Goal: Task Accomplishment & Management: Complete application form

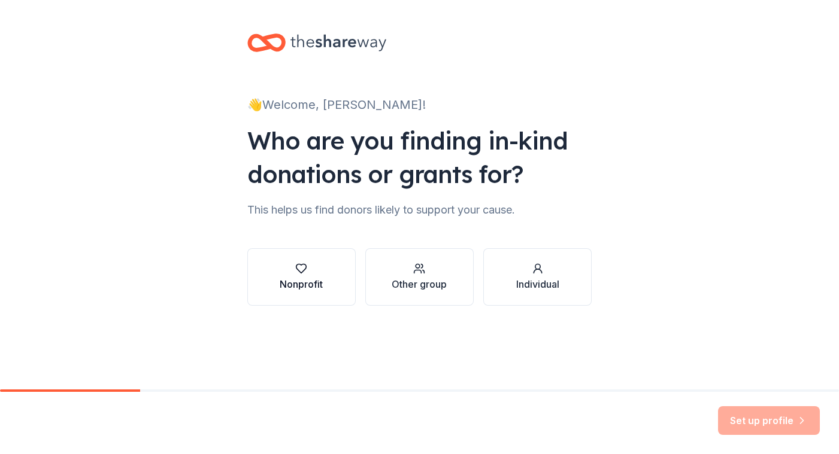
click at [285, 285] on div "Nonprofit" at bounding box center [301, 284] width 43 height 14
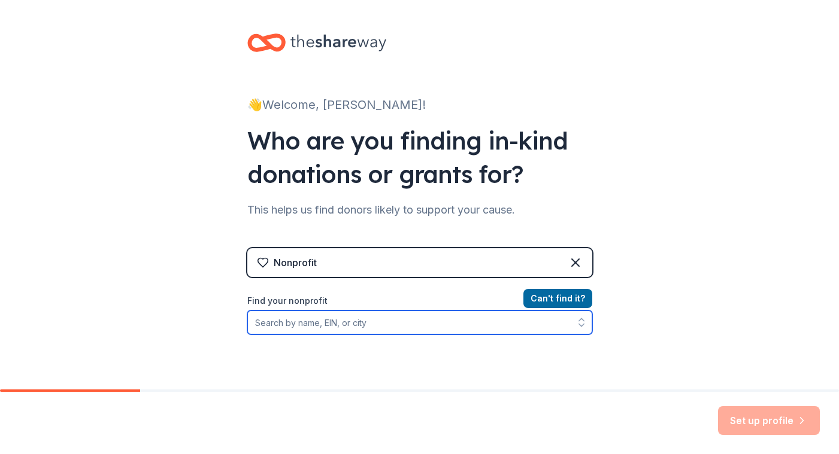
click at [308, 323] on input "Find your nonprofit" at bounding box center [419, 323] width 345 height 24
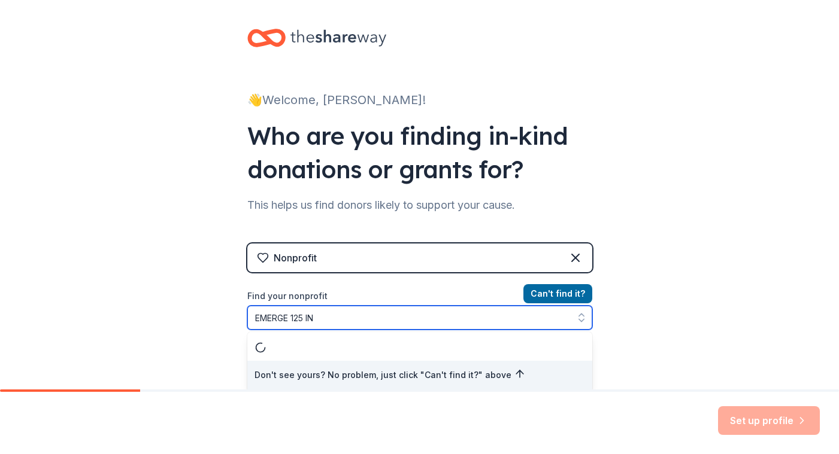
type input "EMERGE 125 INC"
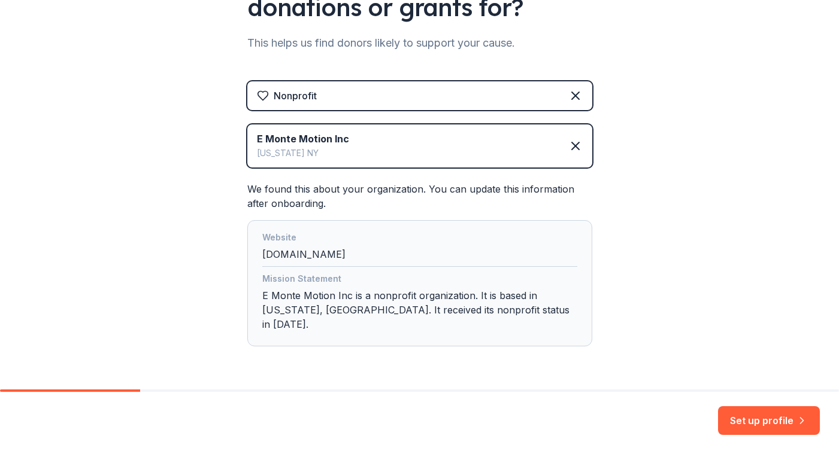
scroll to position [169, 0]
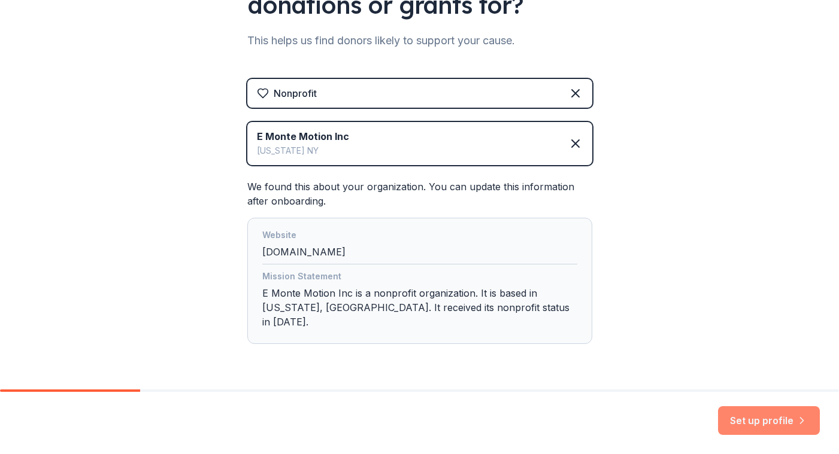
click at [731, 423] on button "Set up profile" at bounding box center [769, 420] width 102 height 29
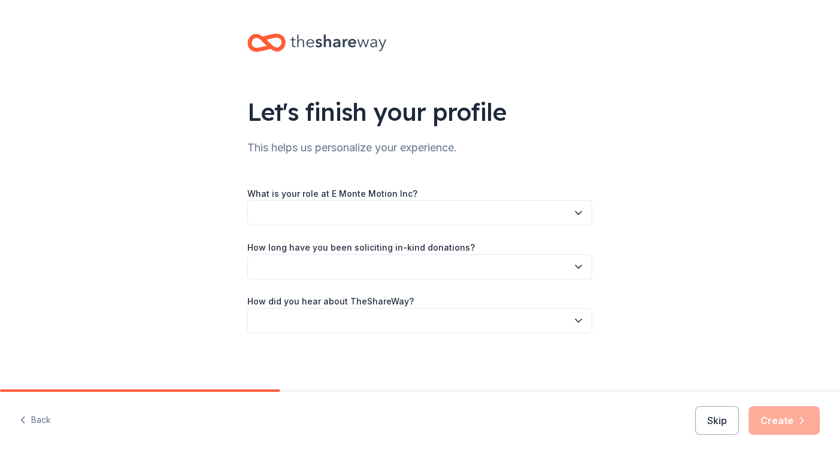
scroll to position [1, 0]
click at [462, 201] on button "button" at bounding box center [419, 211] width 345 height 25
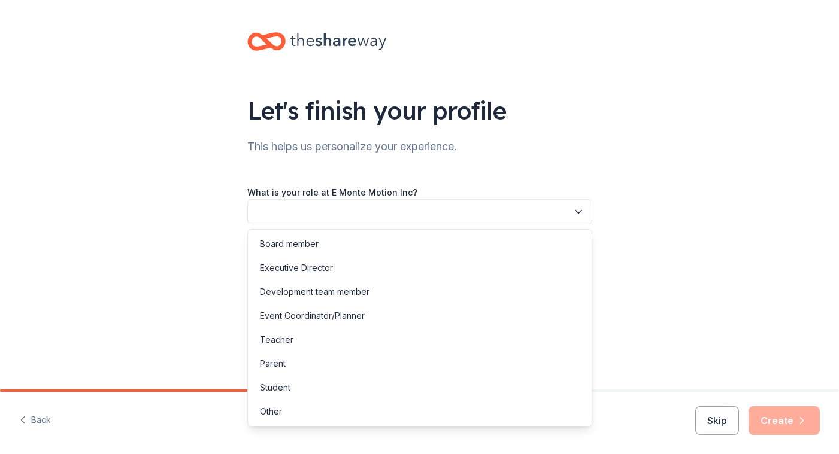
click at [495, 145] on div "Let's finish your profile This helps us personalize your experience. What is yo…" at bounding box center [419, 194] width 383 height 391
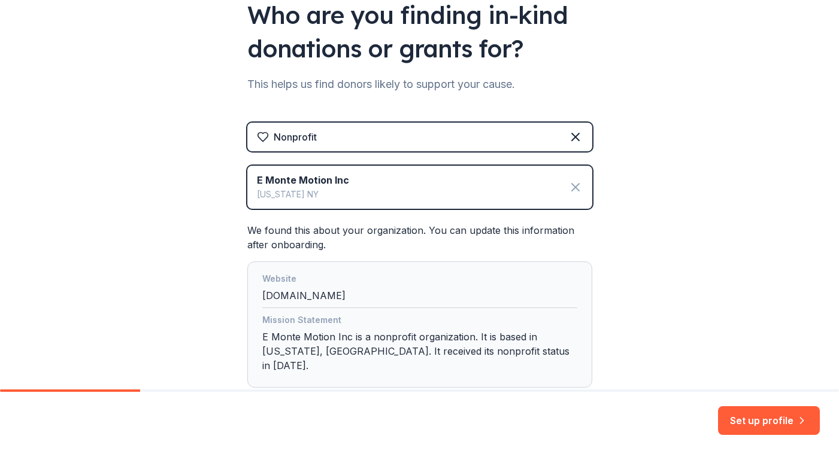
click at [573, 192] on icon at bounding box center [575, 187] width 14 height 14
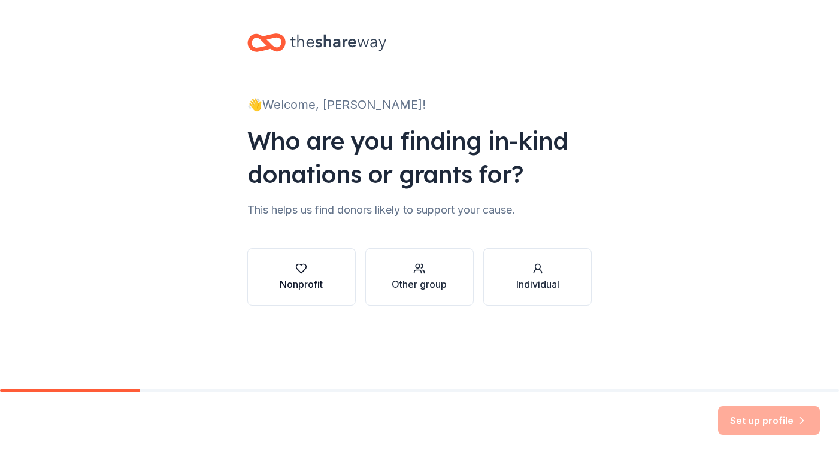
click at [287, 298] on button "Nonprofit" at bounding box center [301, 276] width 108 height 57
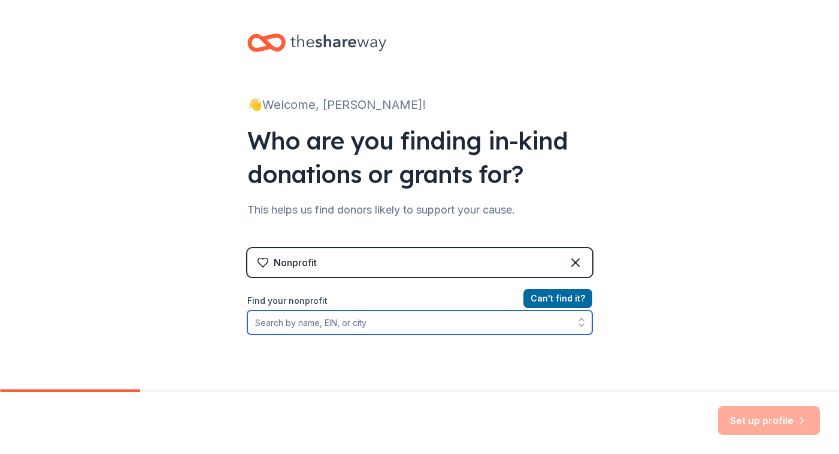
click at [308, 324] on input "Find your nonprofit" at bounding box center [419, 323] width 345 height 24
type input "EMERGE 125 INC"
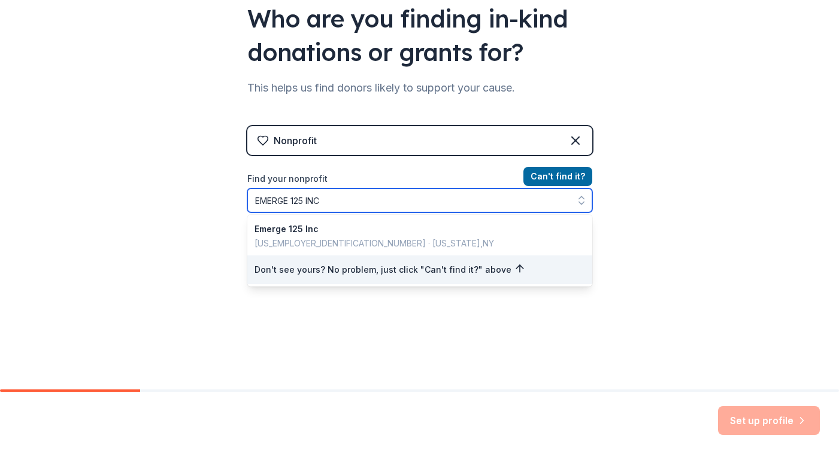
scroll to position [120, 0]
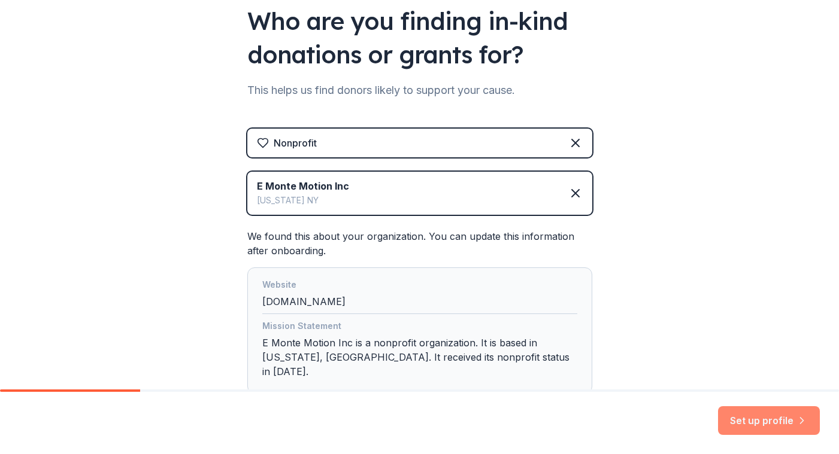
click at [776, 421] on button "Set up profile" at bounding box center [769, 420] width 102 height 29
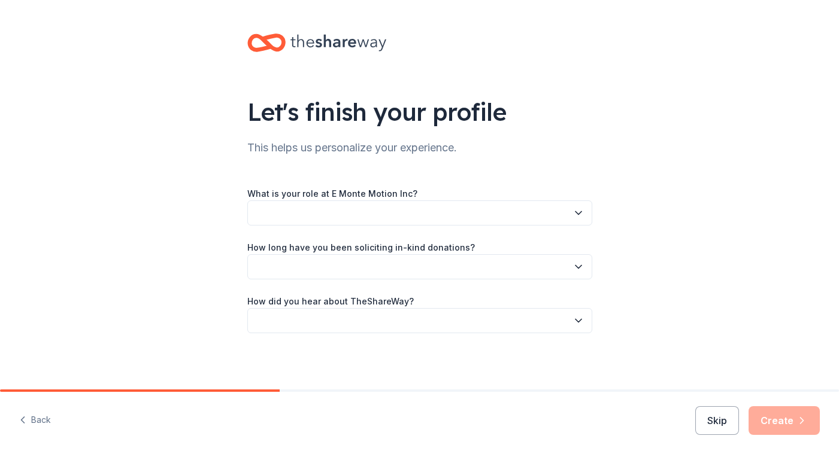
click at [381, 213] on button "button" at bounding box center [419, 213] width 345 height 25
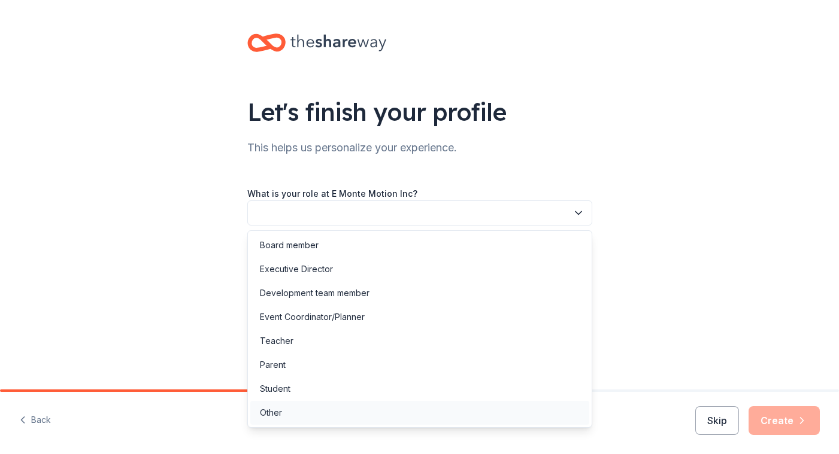
click at [306, 413] on div "Other" at bounding box center [419, 413] width 339 height 24
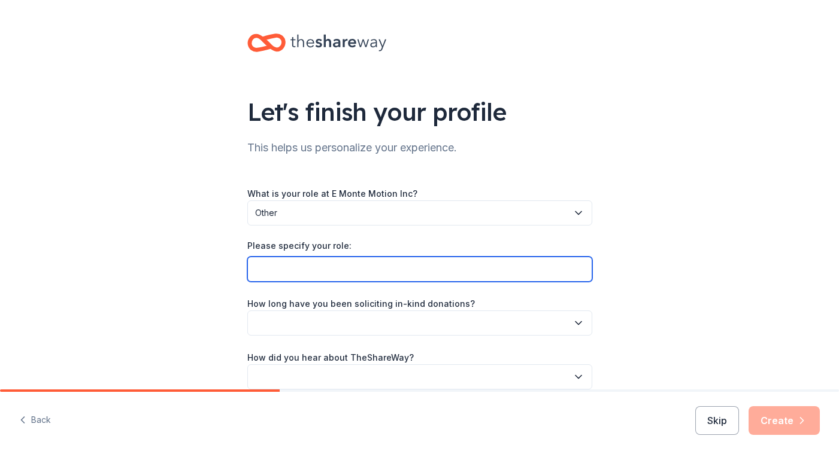
click at [302, 280] on input "Please specify your role:" at bounding box center [419, 269] width 345 height 25
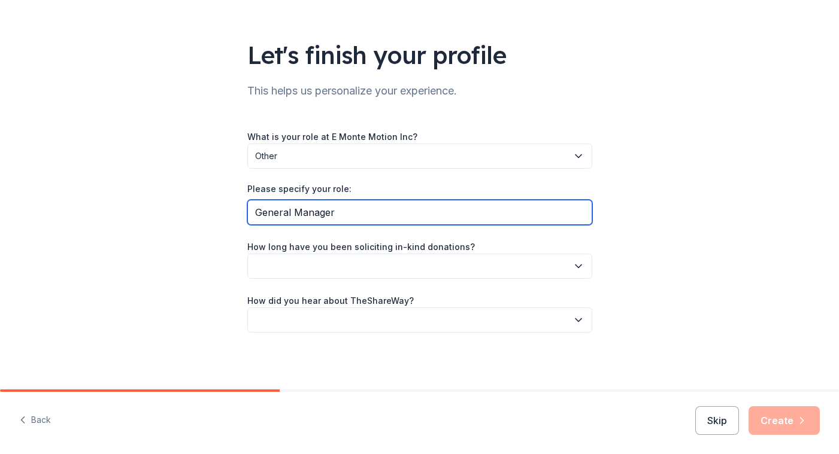
type input "General Manager"
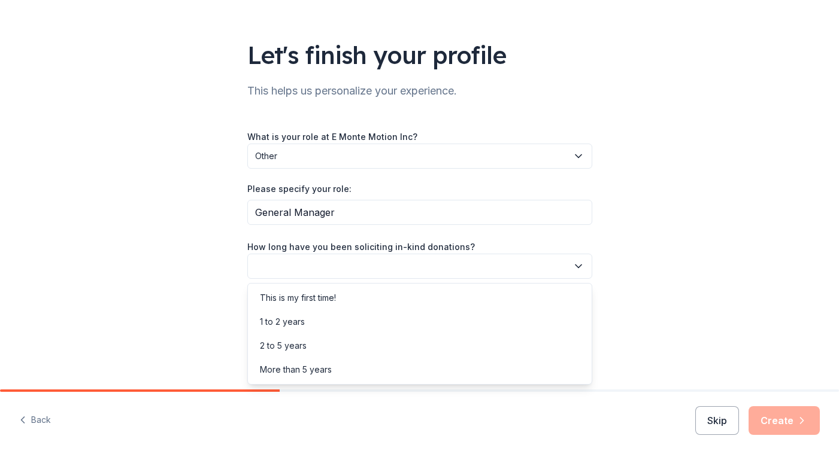
click at [344, 267] on button "button" at bounding box center [419, 266] width 345 height 25
click at [329, 300] on div "This is my first time!" at bounding box center [298, 298] width 76 height 14
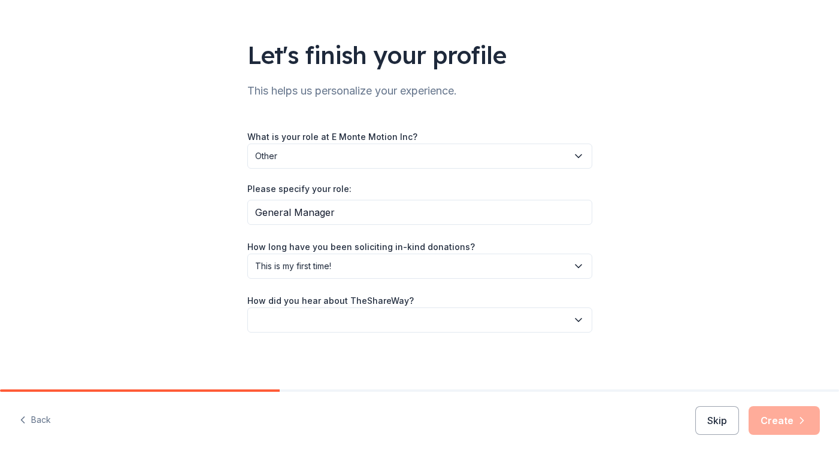
click at [333, 317] on button "button" at bounding box center [419, 320] width 345 height 25
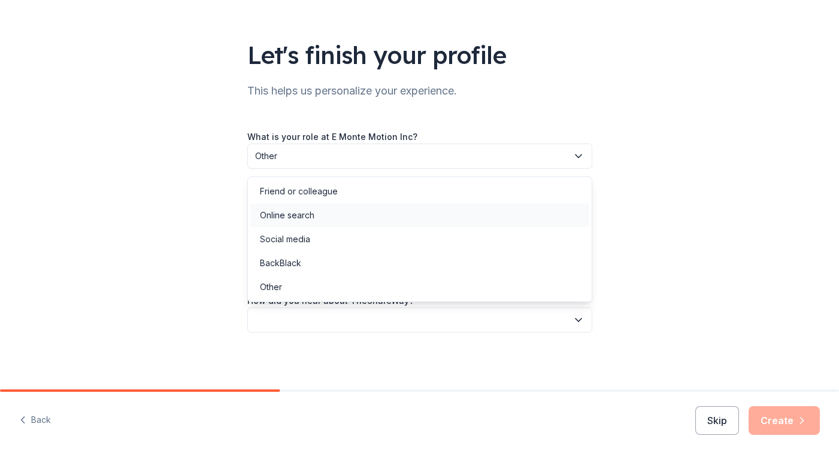
click at [326, 215] on div "Online search" at bounding box center [419, 216] width 339 height 24
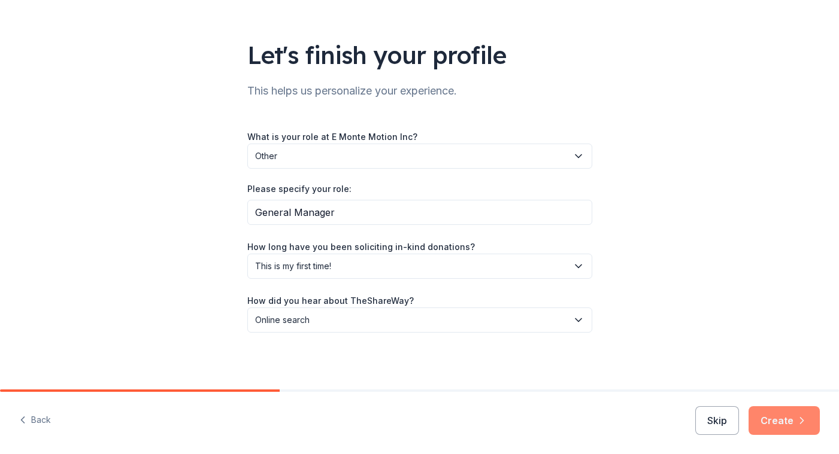
click at [770, 420] on button "Create" at bounding box center [783, 420] width 71 height 29
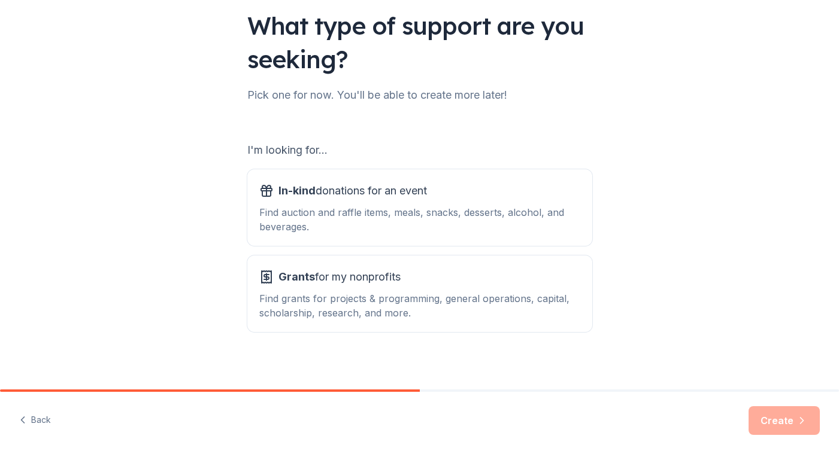
scroll to position [89, 0]
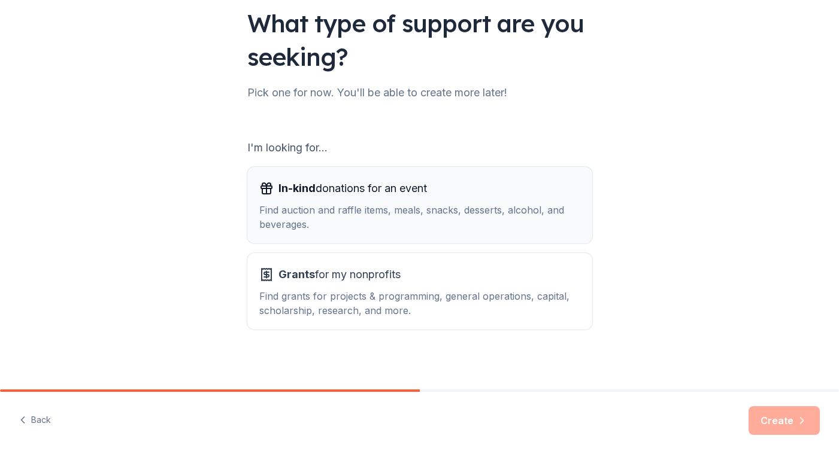
click at [427, 195] on span "In-kind donations for an event" at bounding box center [352, 188] width 148 height 19
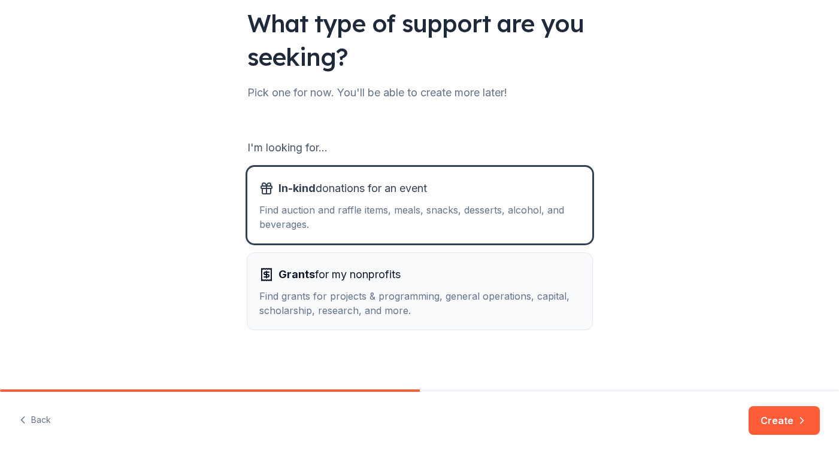
click at [374, 269] on span "Grants for my nonprofits" at bounding box center [339, 274] width 122 height 19
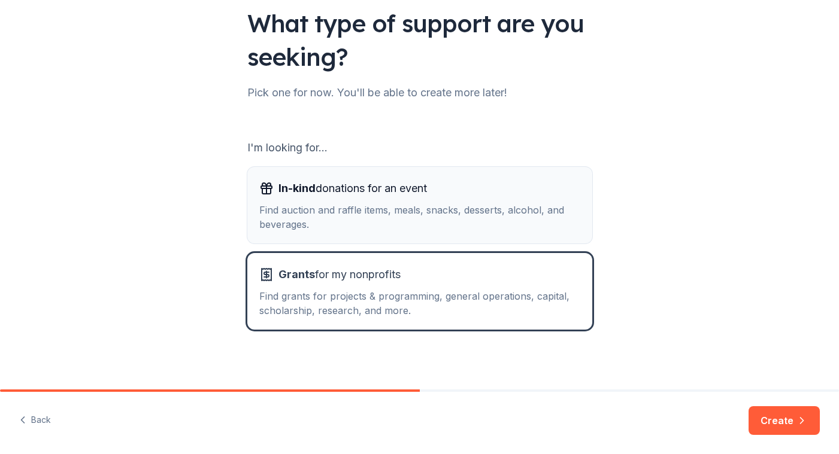
click at [383, 219] on div "Find auction and raffle items, meals, snacks, desserts, alcohol, and beverages." at bounding box center [419, 217] width 321 height 29
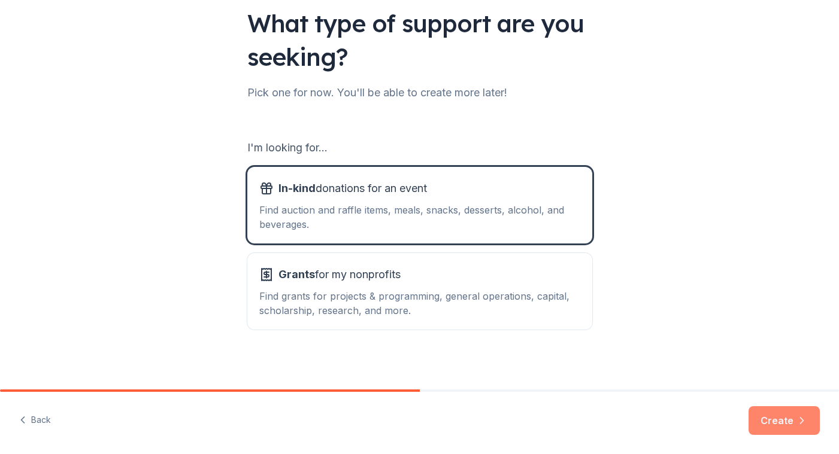
click at [769, 420] on button "Create" at bounding box center [783, 420] width 71 height 29
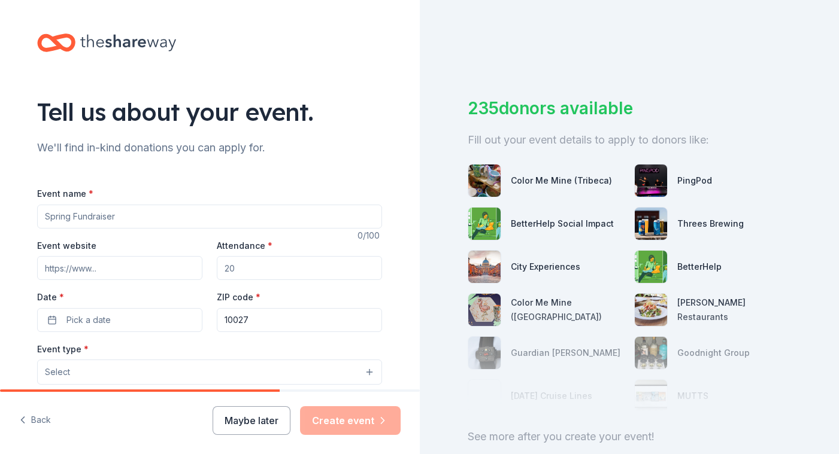
click at [299, 214] on input "Event name *" at bounding box center [209, 217] width 345 height 24
type input "Fall for E125"
type input "[DOMAIN_NAME]"
type input "60"
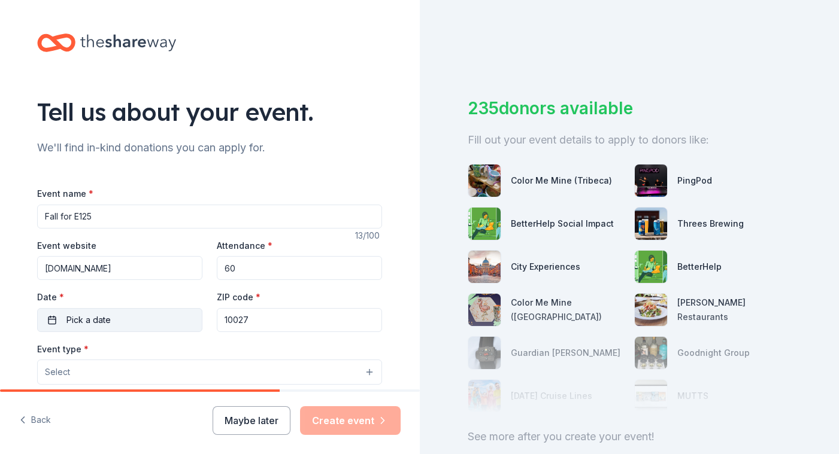
click at [110, 319] on button "Pick a date" at bounding box center [119, 320] width 165 height 24
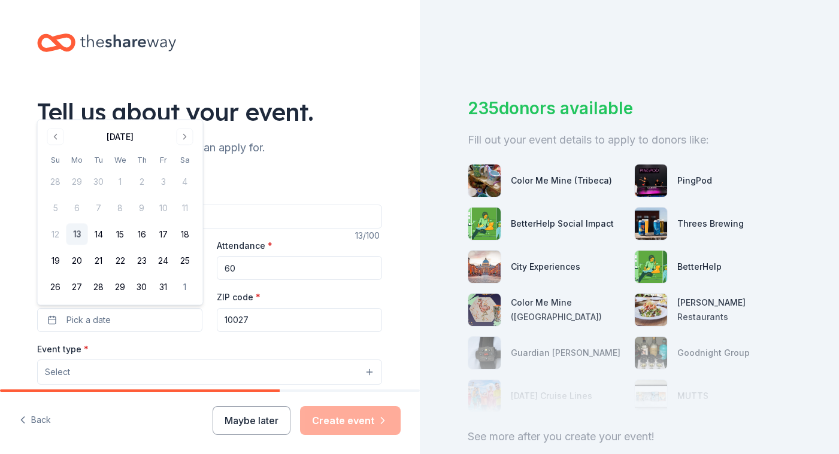
click at [309, 127] on div "Tell us about your event." at bounding box center [209, 112] width 345 height 34
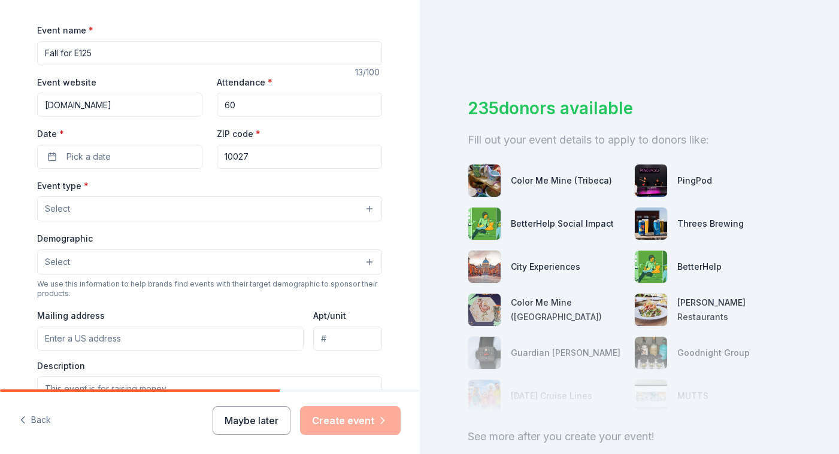
scroll to position [159, 0]
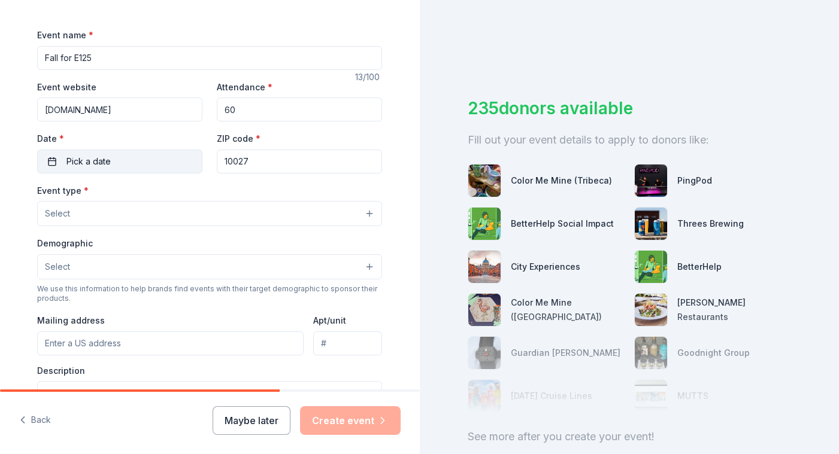
click at [139, 163] on button "Pick a date" at bounding box center [119, 162] width 165 height 24
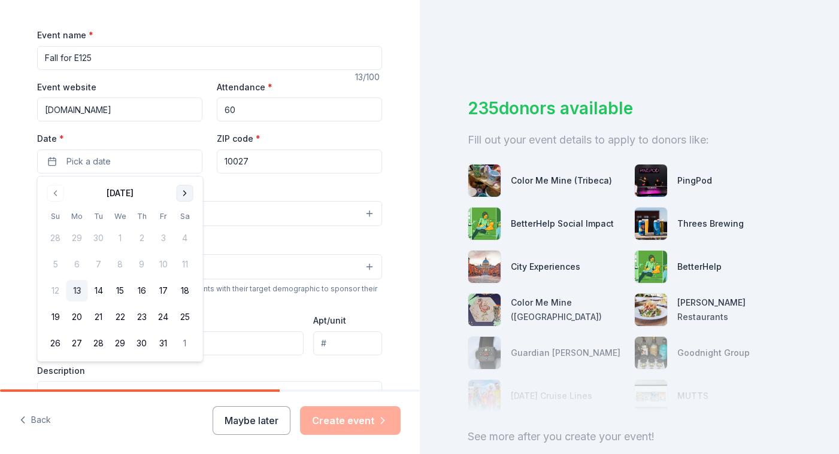
click at [189, 190] on button "Go to next month" at bounding box center [185, 193] width 17 height 17
click at [184, 265] on button "8" at bounding box center [185, 265] width 22 height 22
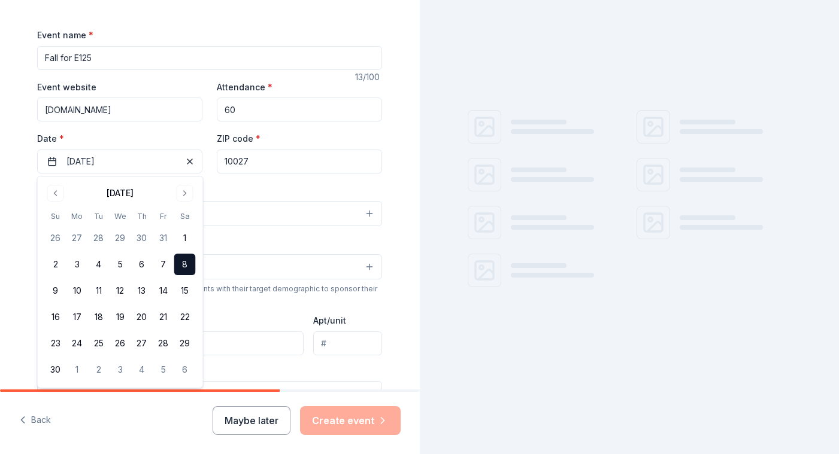
click at [278, 158] on input "10027" at bounding box center [299, 162] width 165 height 24
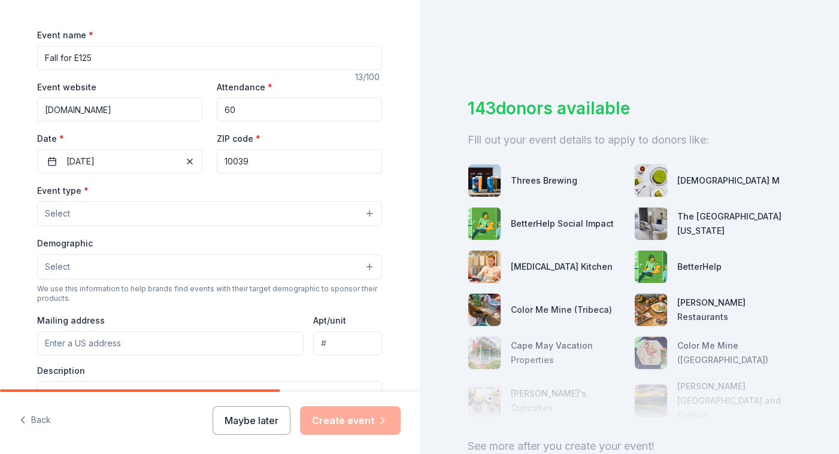
scroll to position [166, 0]
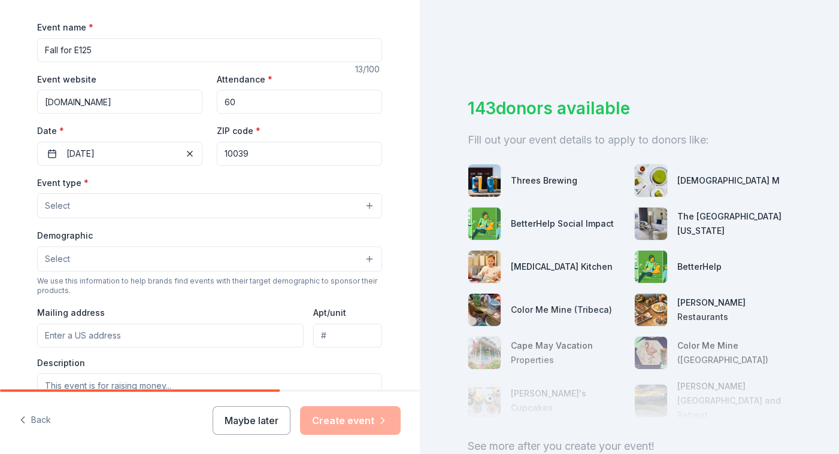
type input "10039"
click at [78, 206] on button "Select" at bounding box center [209, 205] width 345 height 25
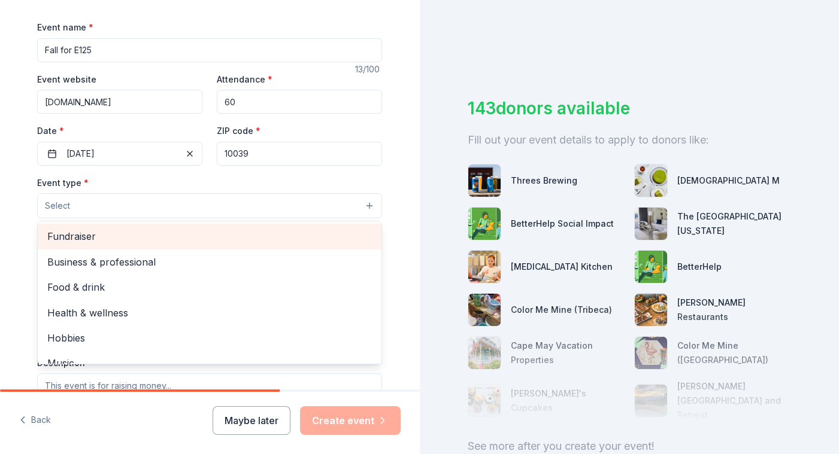
click at [82, 237] on span "Fundraiser" at bounding box center [209, 237] width 324 height 16
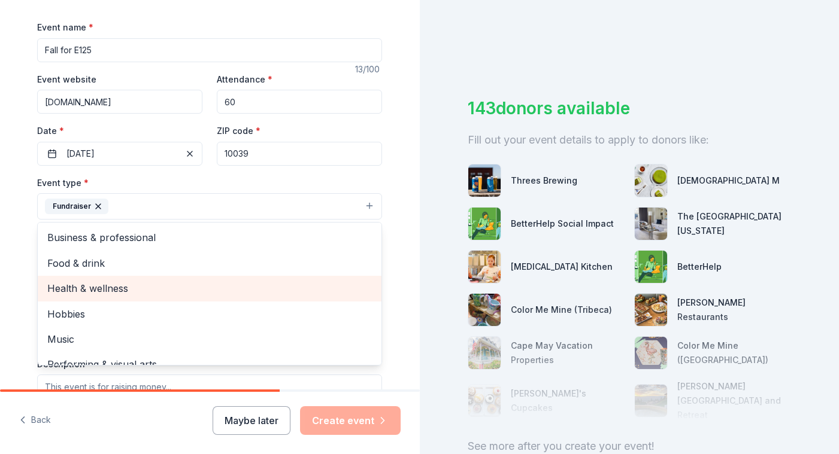
scroll to position [14, 0]
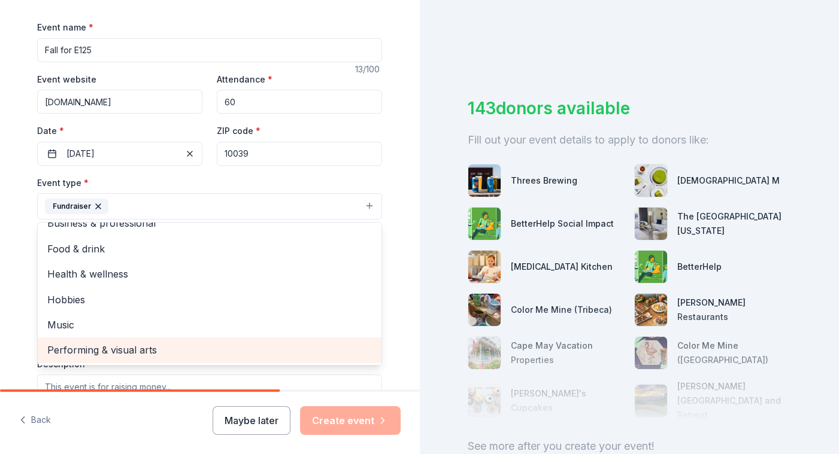
click at [99, 353] on span "Performing & visual arts" at bounding box center [209, 350] width 324 height 16
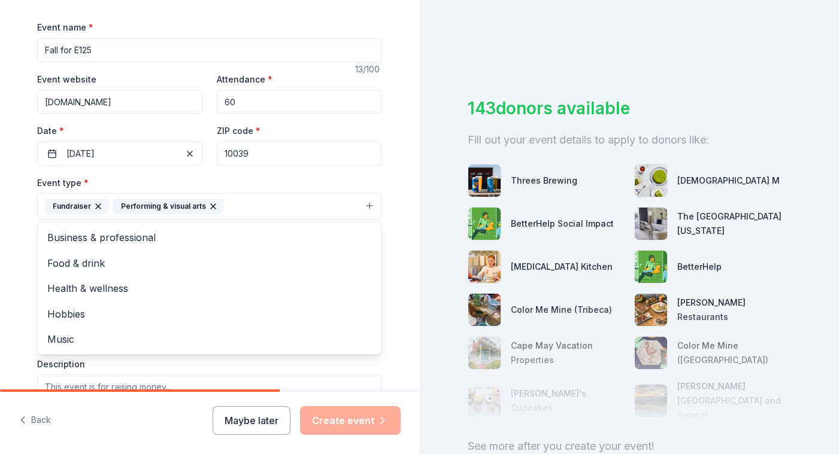
click at [27, 226] on div "Tell us about your event. We'll find in-kind donations you can apply for. Event…" at bounding box center [209, 233] width 383 height 798
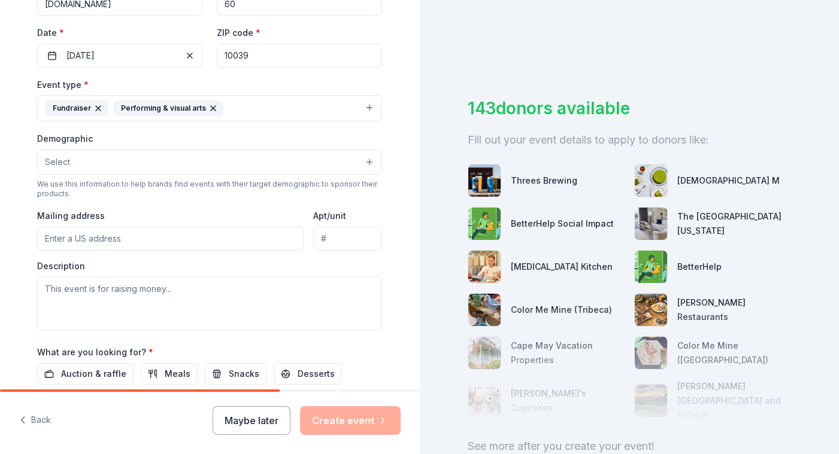
scroll to position [272, 0]
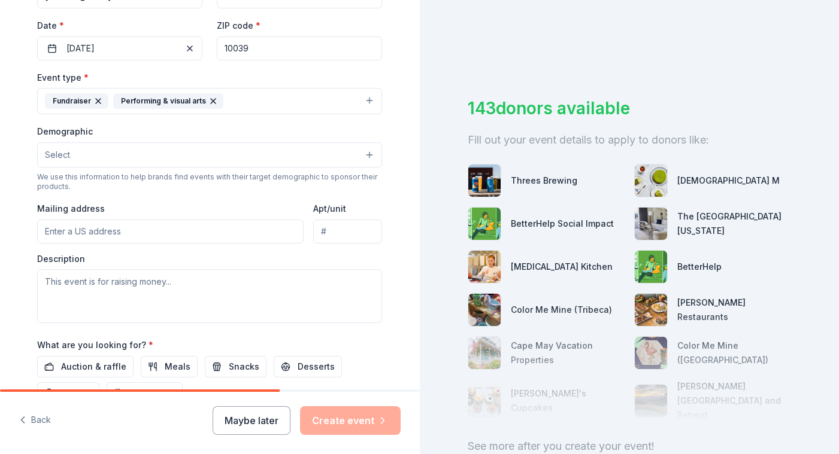
click at [116, 147] on button "Select" at bounding box center [209, 154] width 345 height 25
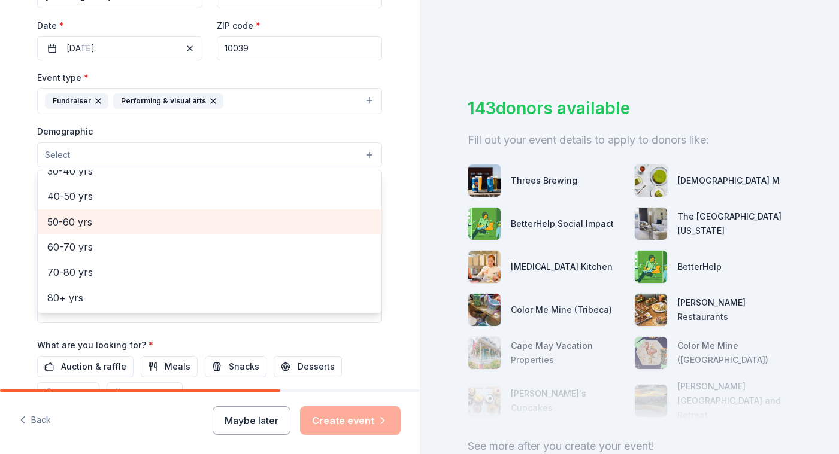
scroll to position [0, 0]
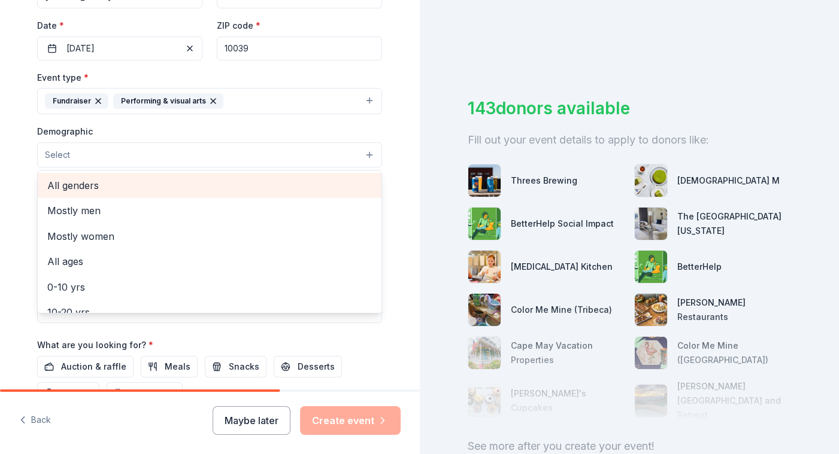
click at [107, 183] on span "All genders" at bounding box center [209, 186] width 324 height 16
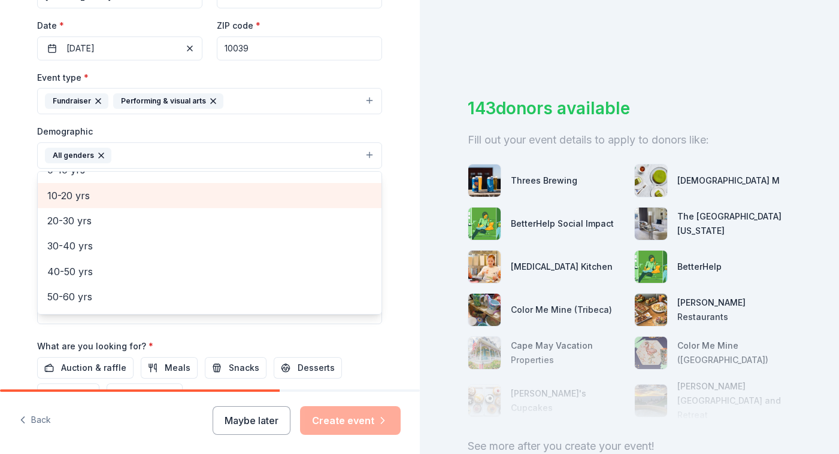
scroll to position [93, 0]
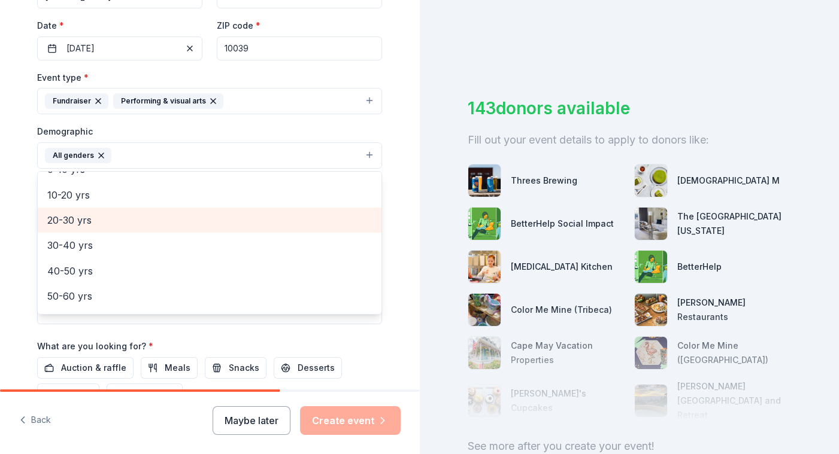
click at [101, 221] on span "20-30 yrs" at bounding box center [209, 220] width 324 height 16
click at [98, 224] on span "30-40 yrs" at bounding box center [209, 220] width 324 height 16
click at [98, 224] on span "40-50 yrs" at bounding box center [209, 220] width 324 height 16
click at [98, 224] on span "50-60 yrs" at bounding box center [209, 223] width 324 height 16
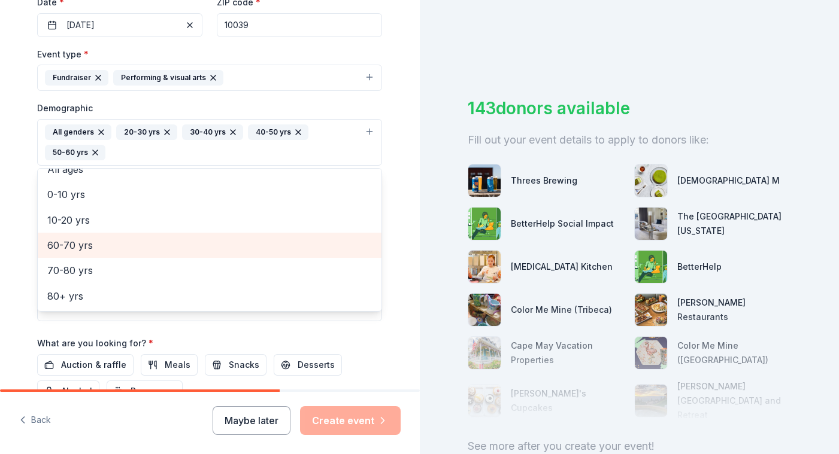
scroll to position [299, 0]
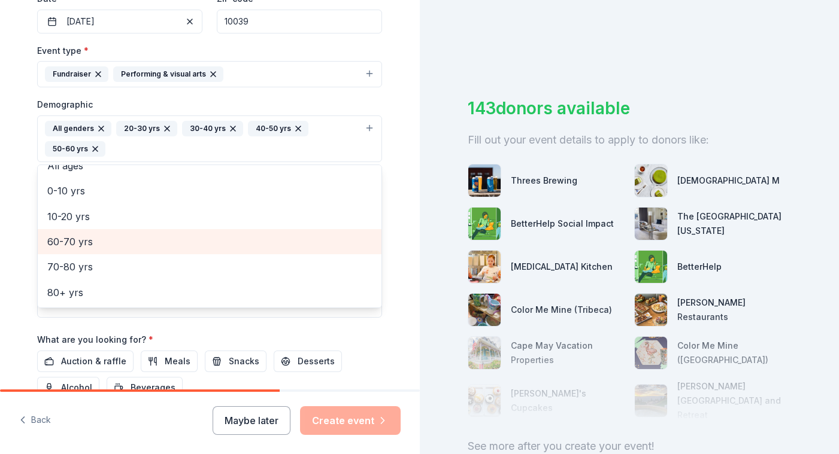
click at [74, 245] on span "60-70 yrs" at bounding box center [209, 242] width 324 height 16
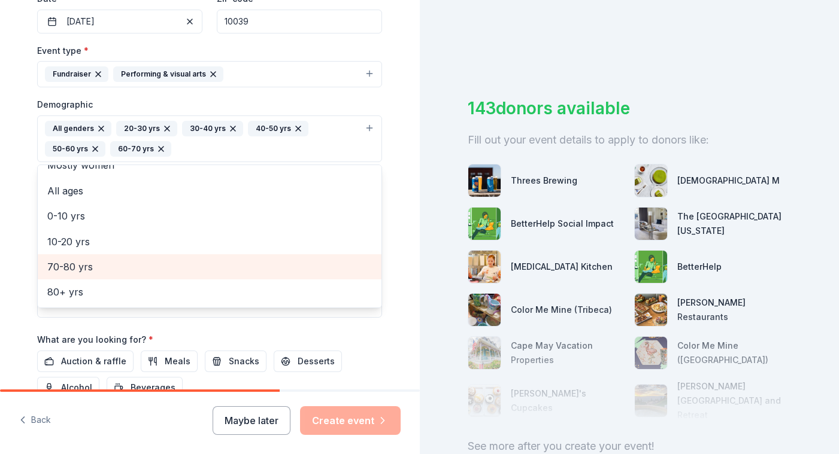
click at [59, 266] on span "70-80 yrs" at bounding box center [209, 267] width 324 height 16
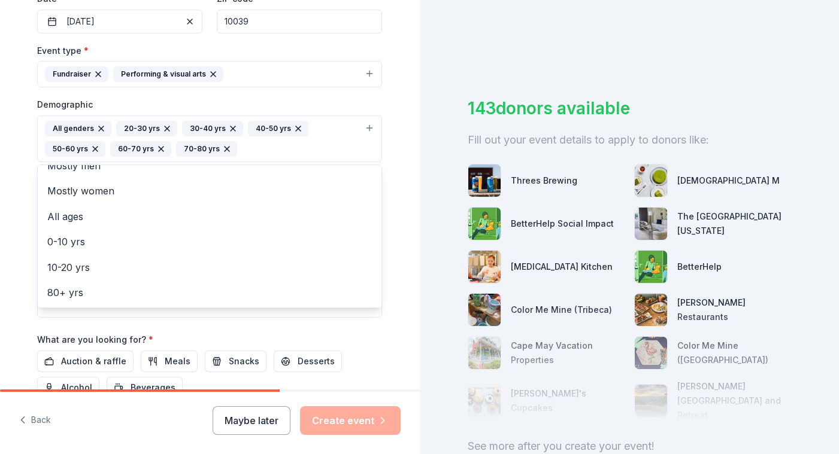
click at [5, 184] on div "Tell us about your event. We'll find in-kind donations you can apply for. Event…" at bounding box center [210, 110] width 420 height 819
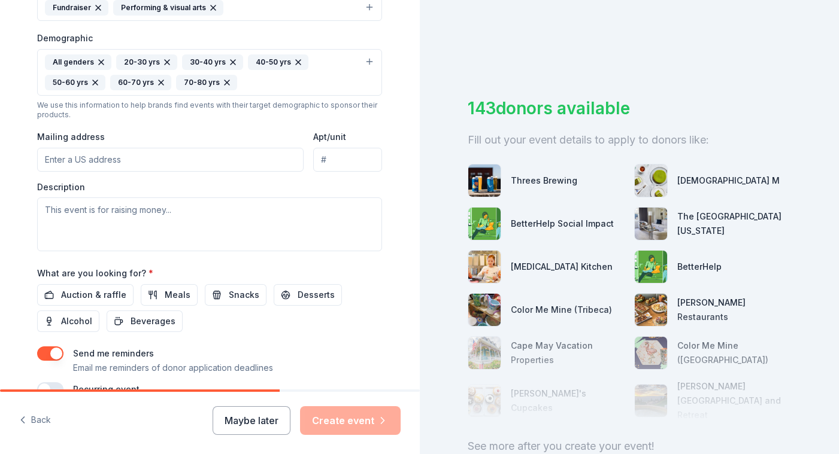
scroll to position [369, 0]
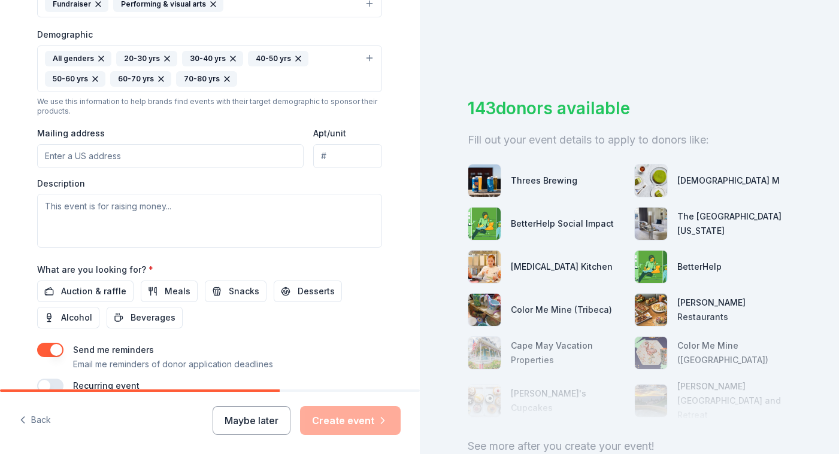
click at [78, 148] on input "Mailing address" at bounding box center [170, 156] width 266 height 24
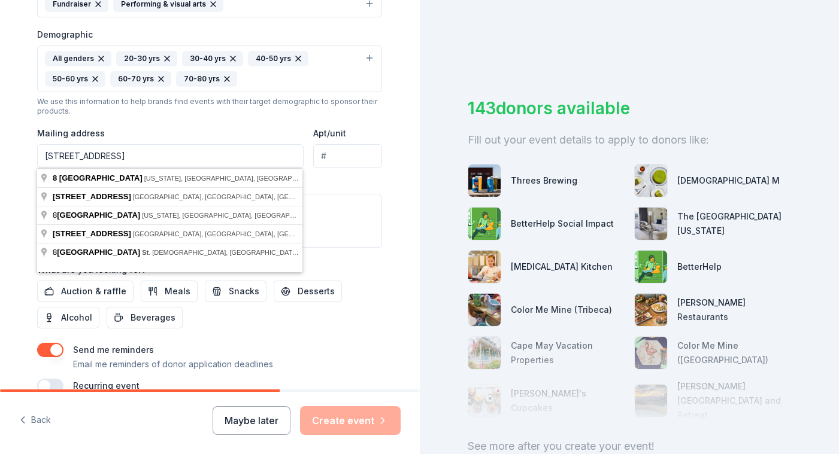
type input "8 W 126th St"
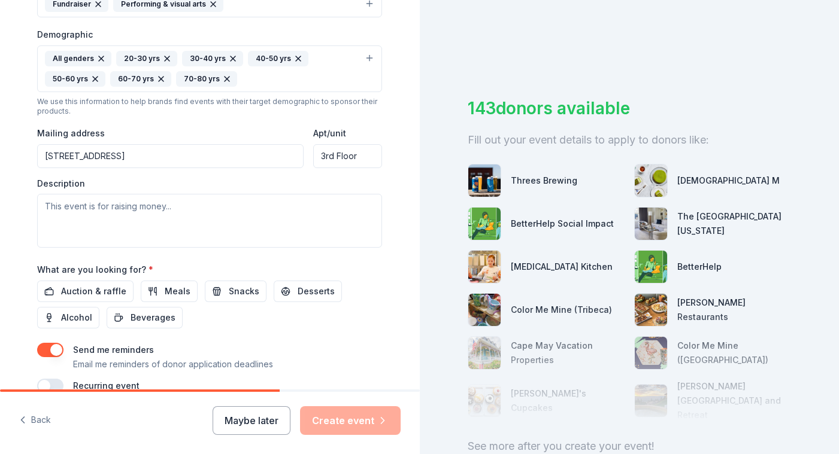
type input "3rd Floor"
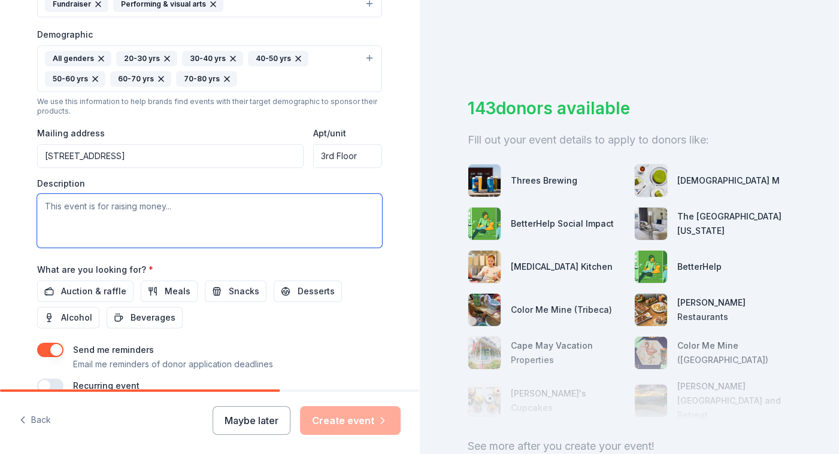
click at [105, 207] on textarea at bounding box center [209, 221] width 345 height 54
paste textarea "Fall for E125 will feature a sneak-peek preview of a new work by Tiffany Rea-Fi…"
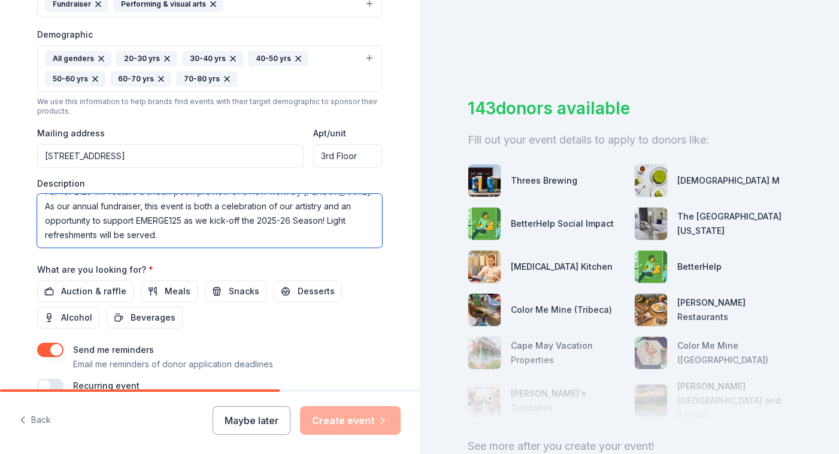
scroll to position [14, 0]
drag, startPoint x: 174, startPoint y: 239, endPoint x: 342, endPoint y: 219, distance: 169.4
click at [342, 219] on textarea "Fall for E125 will feature a sneak-peek preview of a new work by Tiffany Rea-Fi…" at bounding box center [209, 221] width 345 height 54
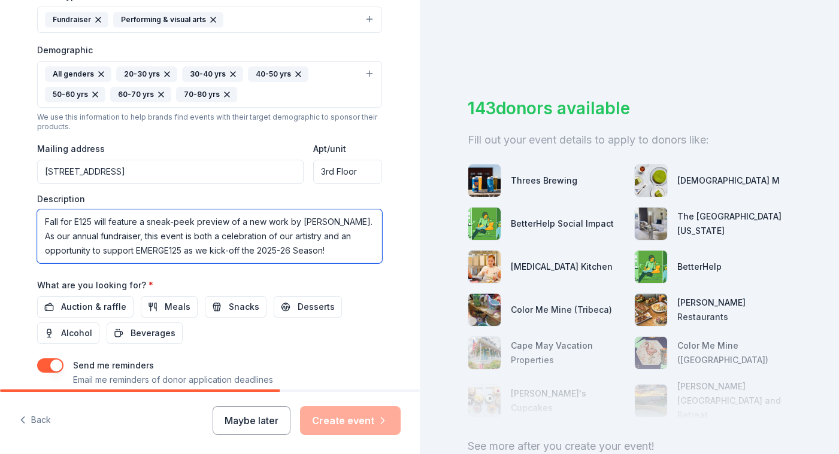
type textarea "Fall for E125 will feature a sneak-peek preview of a new work by [PERSON_NAME].…"
click at [23, 229] on div "Tell us about your event. We'll find in-kind donations you can apply for. Event…" at bounding box center [209, 56] width 383 height 819
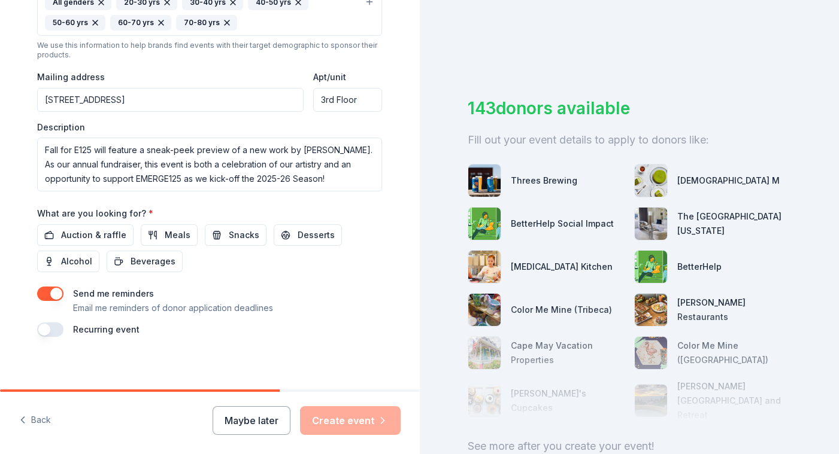
scroll to position [430, 0]
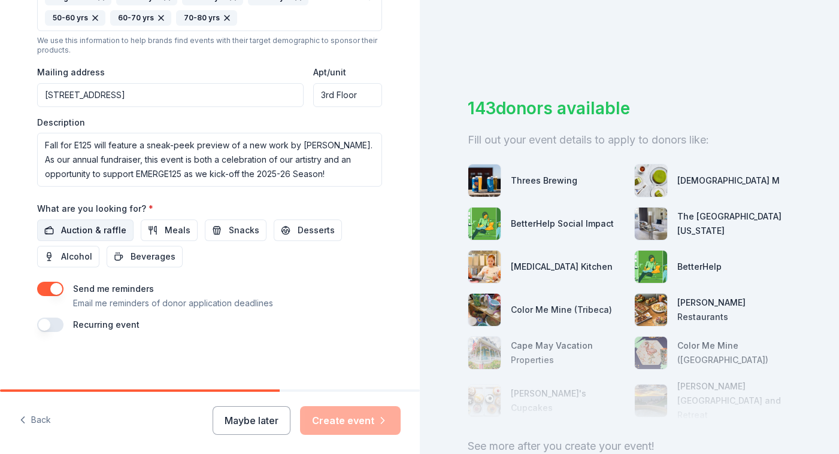
click at [70, 234] on span "Auction & raffle" at bounding box center [93, 230] width 65 height 14
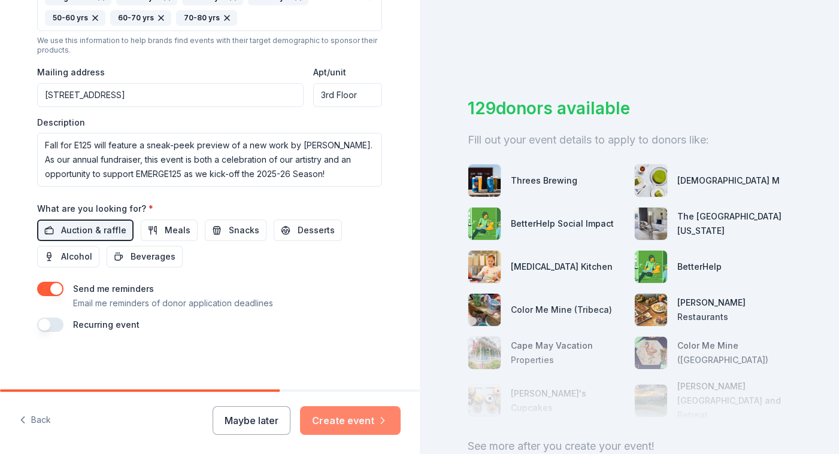
click at [345, 427] on button "Create event" at bounding box center [350, 420] width 101 height 29
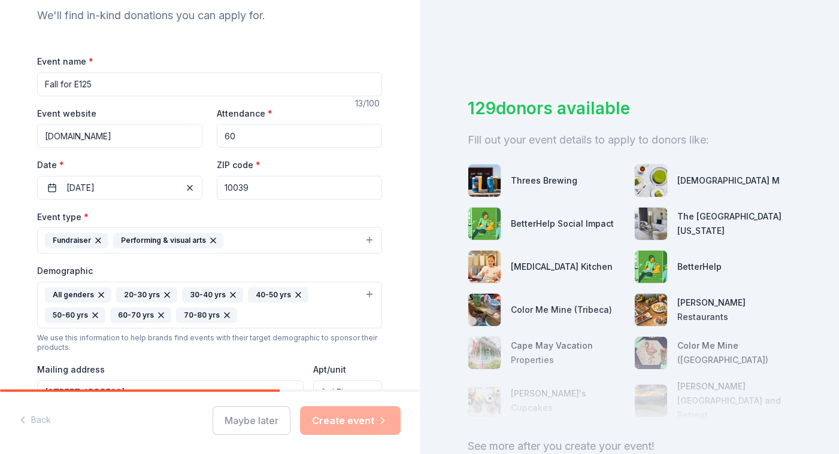
scroll to position [0, 0]
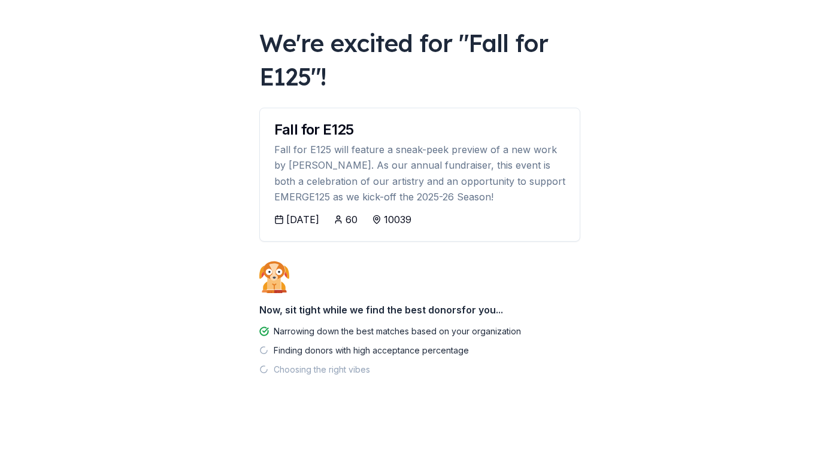
scroll to position [51, 0]
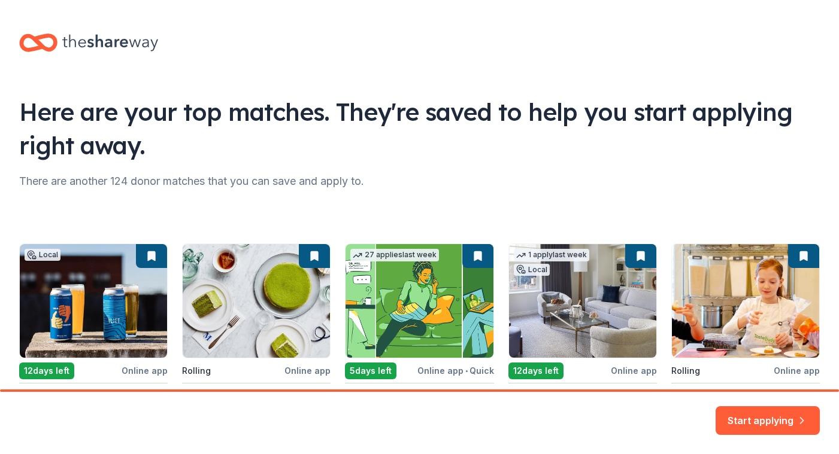
scroll to position [51, 0]
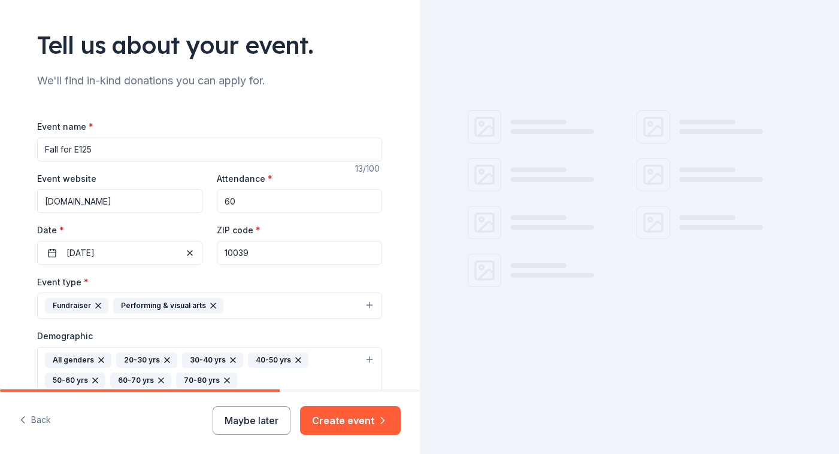
scroll to position [75, 0]
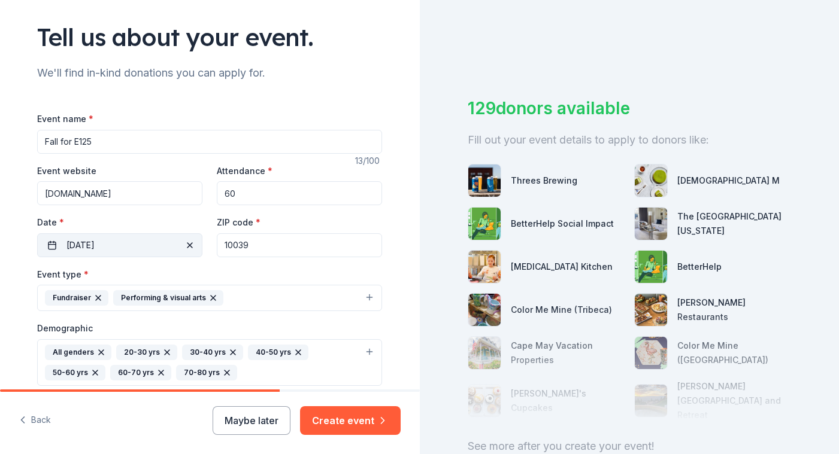
click at [123, 241] on button "11/08/2025" at bounding box center [119, 245] width 165 height 24
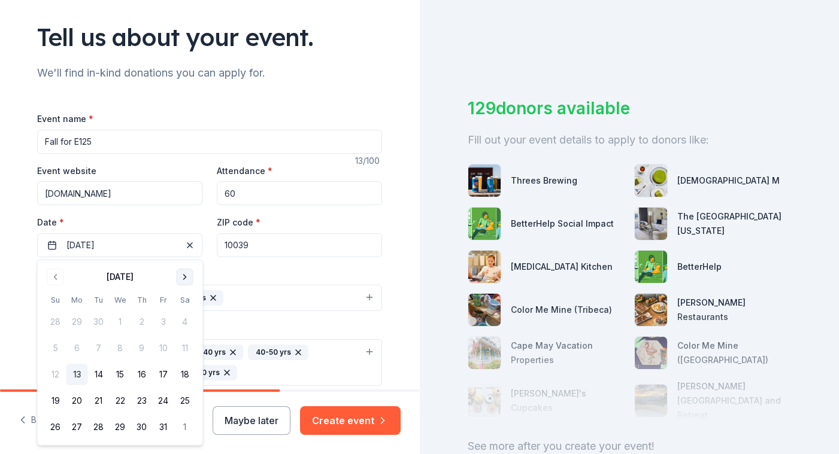
click at [188, 275] on button "Go to next month" at bounding box center [185, 277] width 17 height 17
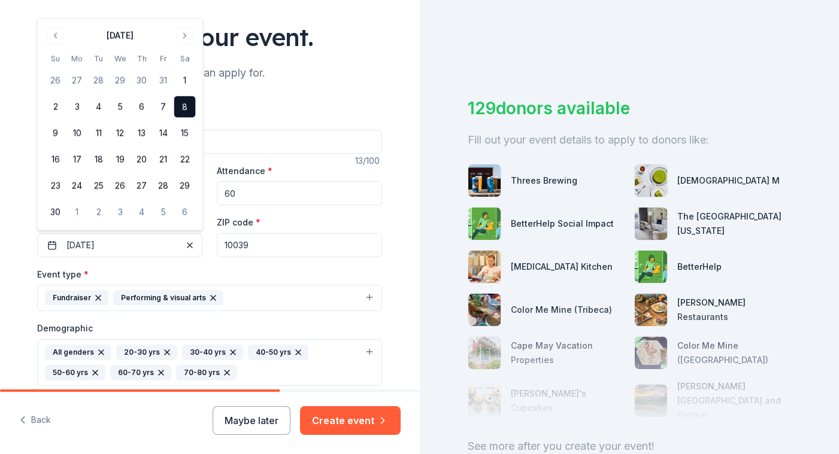
click at [184, 107] on button "8" at bounding box center [185, 107] width 22 height 22
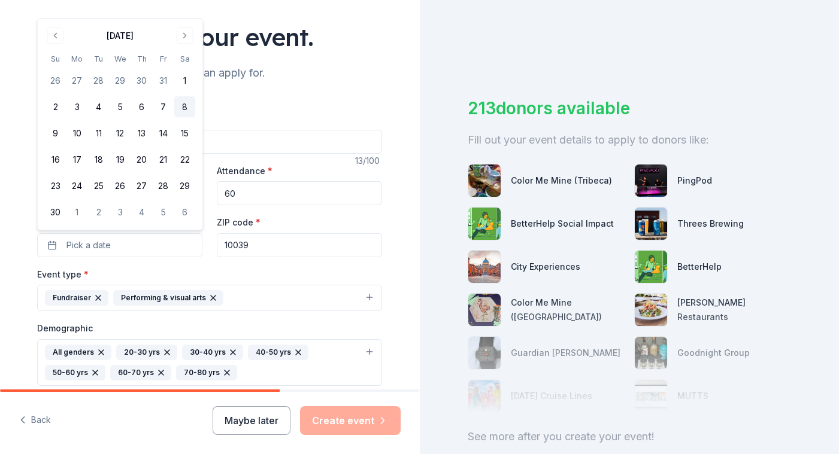
click at [188, 105] on button "8" at bounding box center [185, 107] width 22 height 22
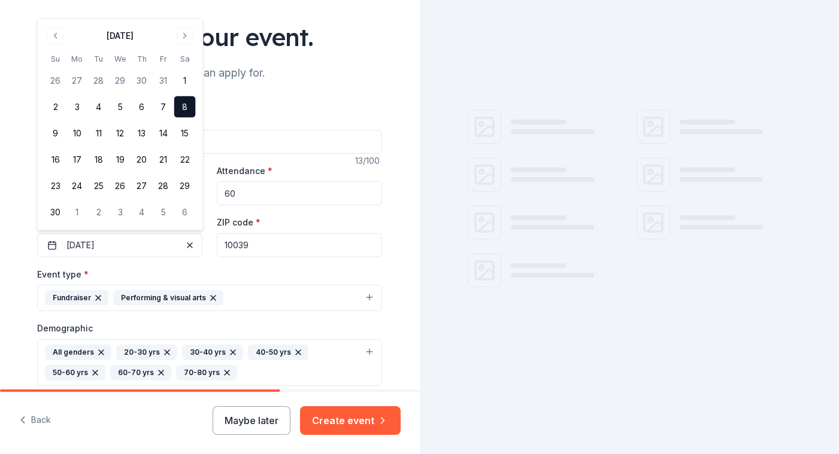
click at [205, 273] on div "Event type * Fundraiser Performing & visual arts" at bounding box center [209, 289] width 345 height 45
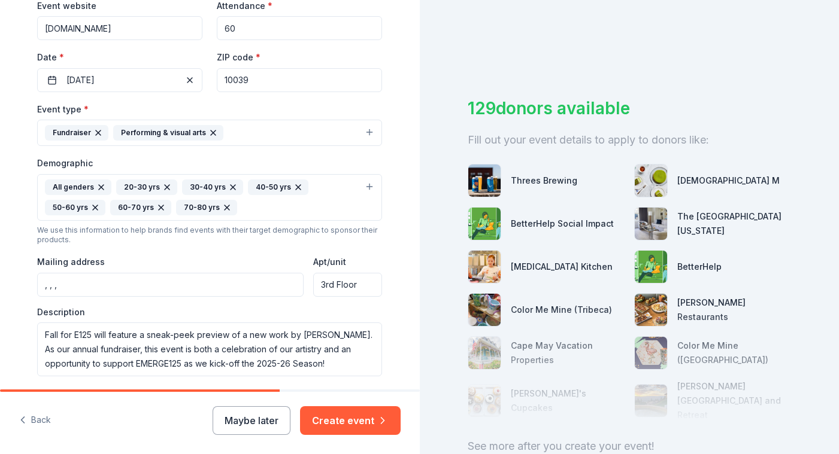
scroll to position [430, 0]
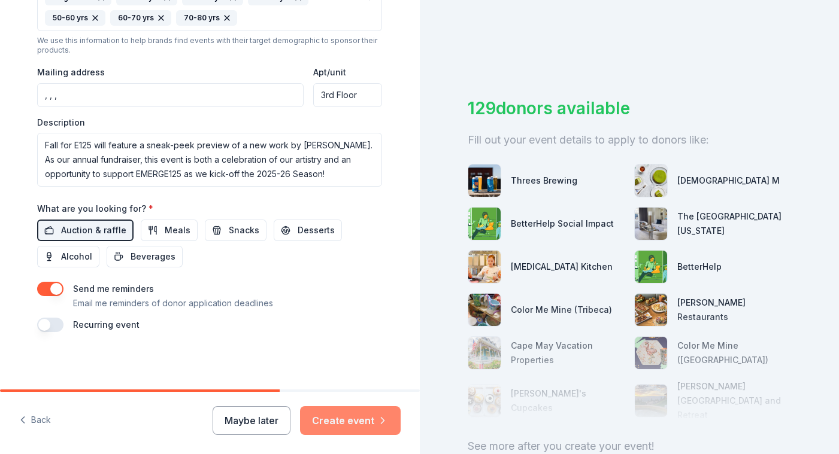
click at [351, 428] on button "Create event" at bounding box center [350, 420] width 101 height 29
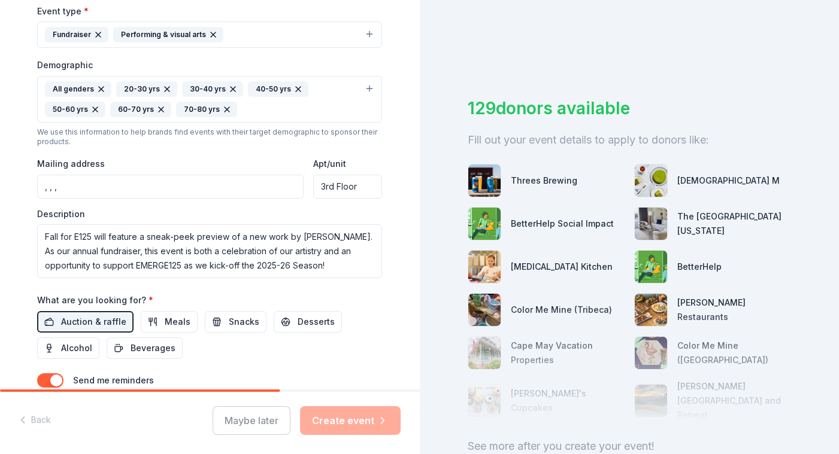
scroll to position [334, 0]
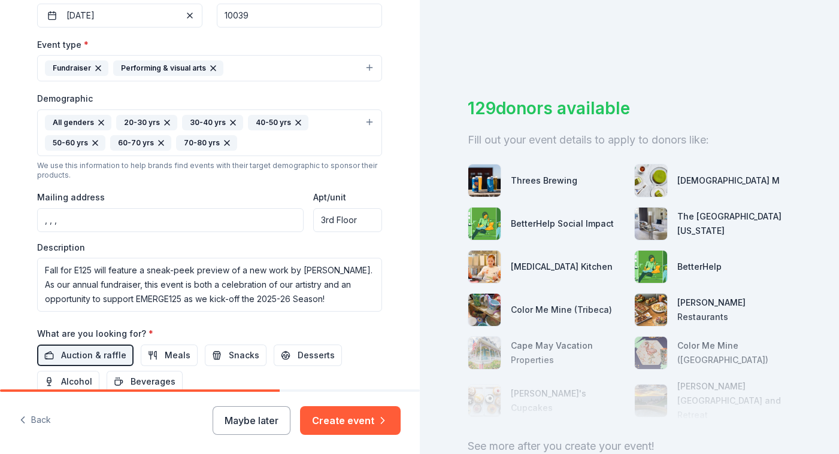
scroll to position [311, 0]
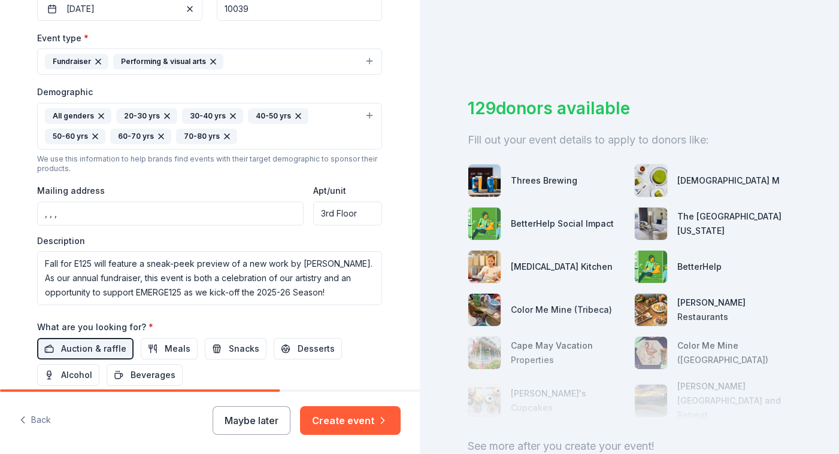
click at [84, 208] on input ", , ," at bounding box center [170, 214] width 266 height 24
type input "8 West 126th Street, New York, NY, 10027"
click at [17, 173] on div "Tell us about your event. We'll find in-kind donations you can apply for. Event…" at bounding box center [210, 98] width 420 height 819
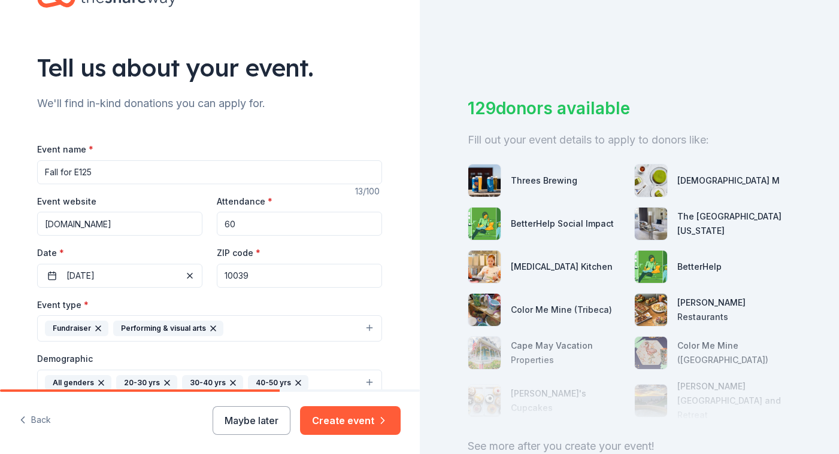
scroll to position [40, 0]
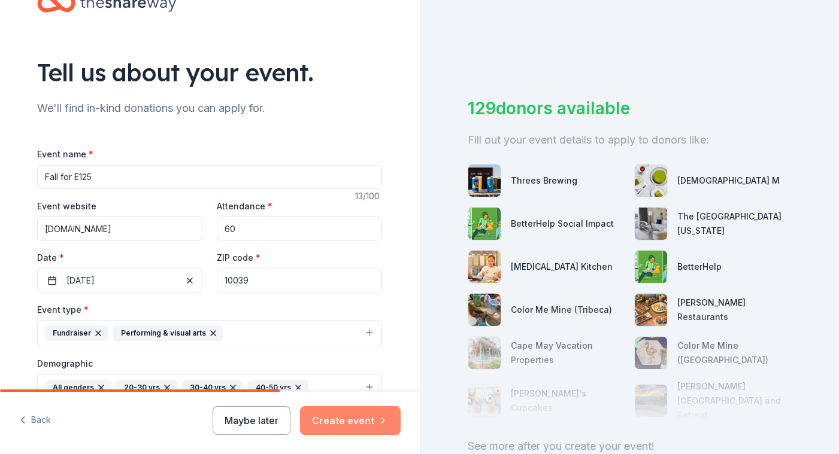
click at [330, 427] on button "Create event" at bounding box center [350, 420] width 101 height 29
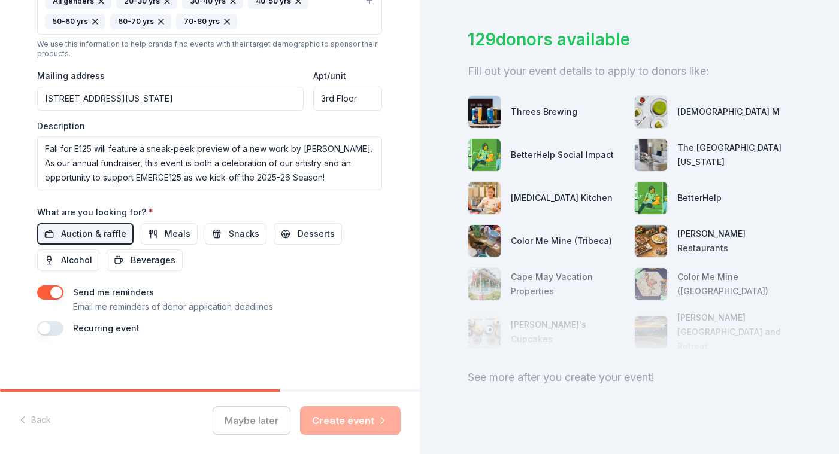
scroll to position [430, 0]
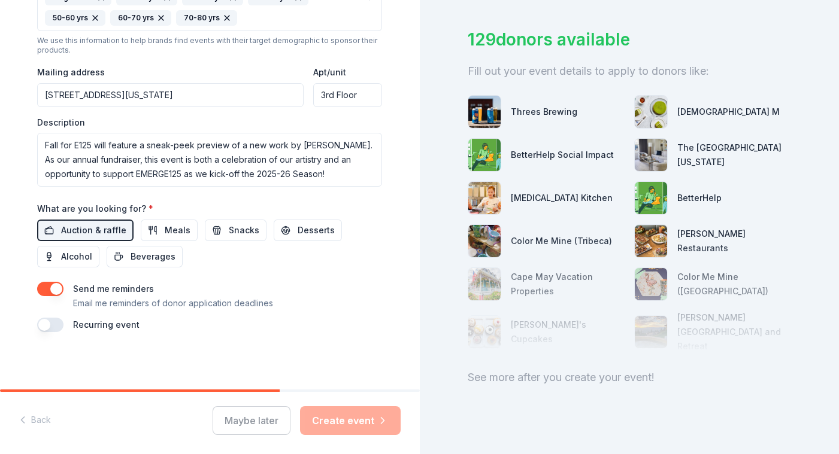
click at [347, 432] on div "Maybe later Create event" at bounding box center [306, 420] width 188 height 29
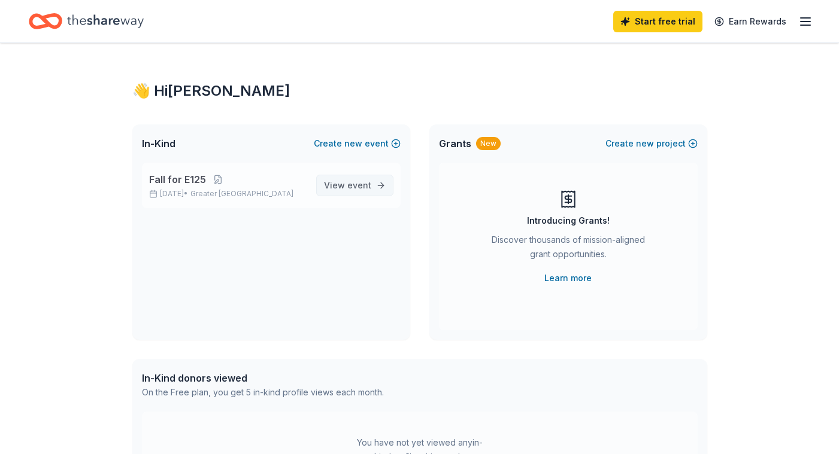
click at [347, 186] on span "View event" at bounding box center [347, 185] width 47 height 14
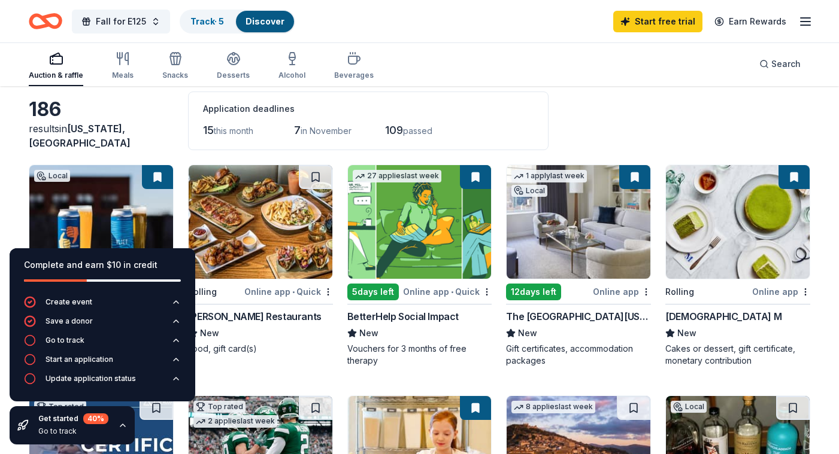
scroll to position [55, 0]
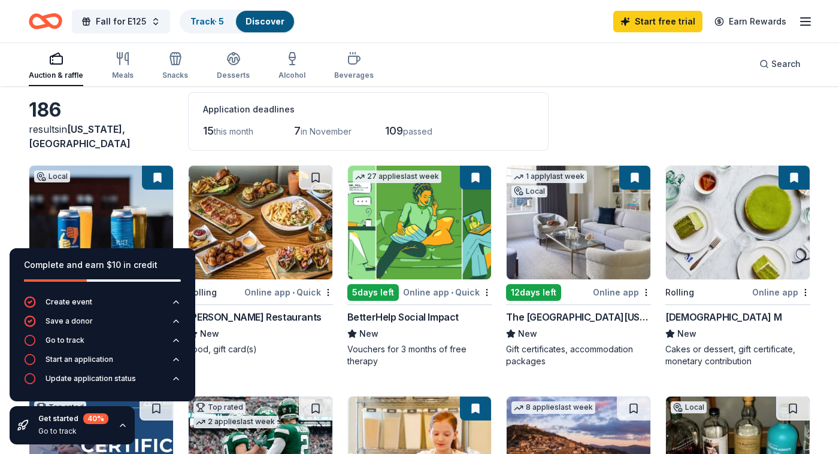
click at [123, 427] on icon "button" at bounding box center [123, 426] width 10 height 10
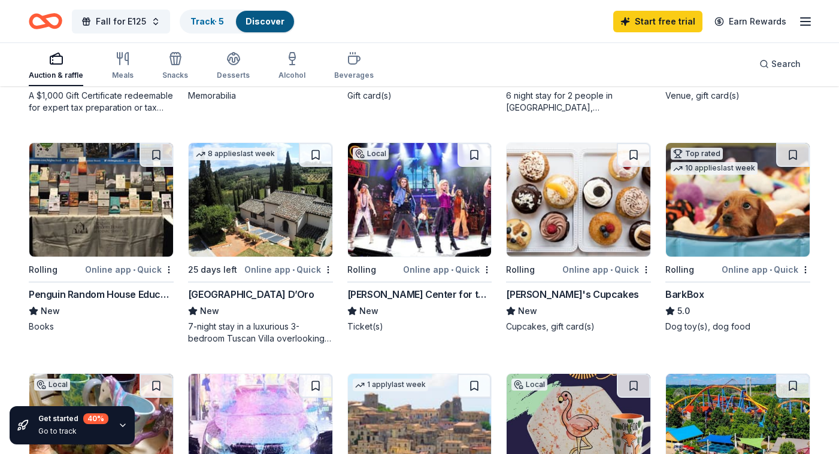
scroll to position [539, 0]
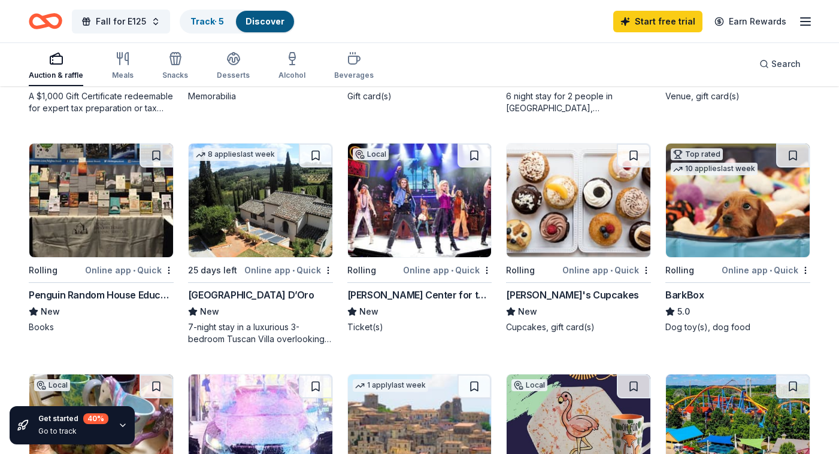
click at [96, 293] on div "Penguin Random House Education" at bounding box center [101, 295] width 145 height 14
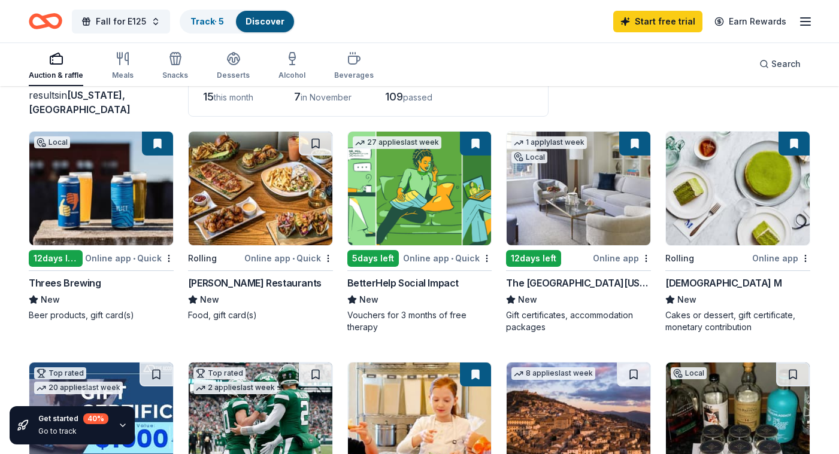
scroll to position [102, 0]
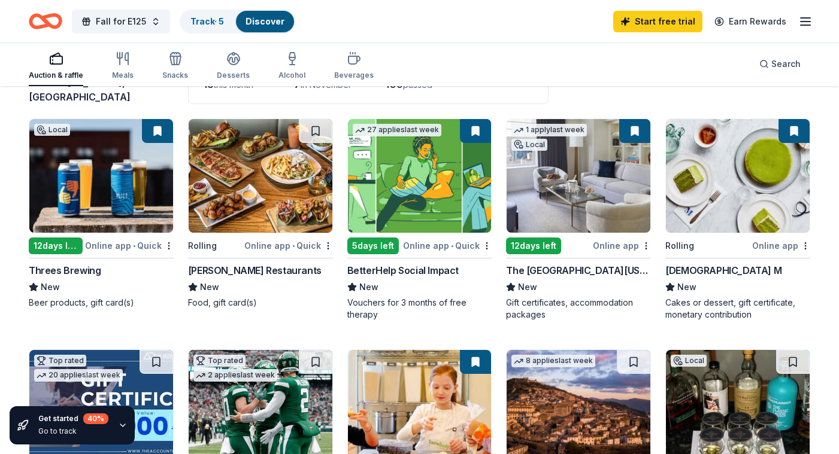
click at [69, 268] on div "Threes Brewing" at bounding box center [65, 270] width 72 height 14
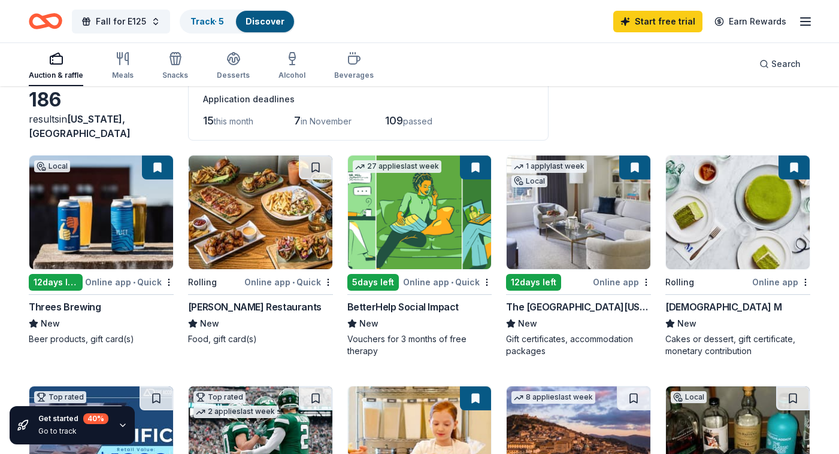
scroll to position [0, 0]
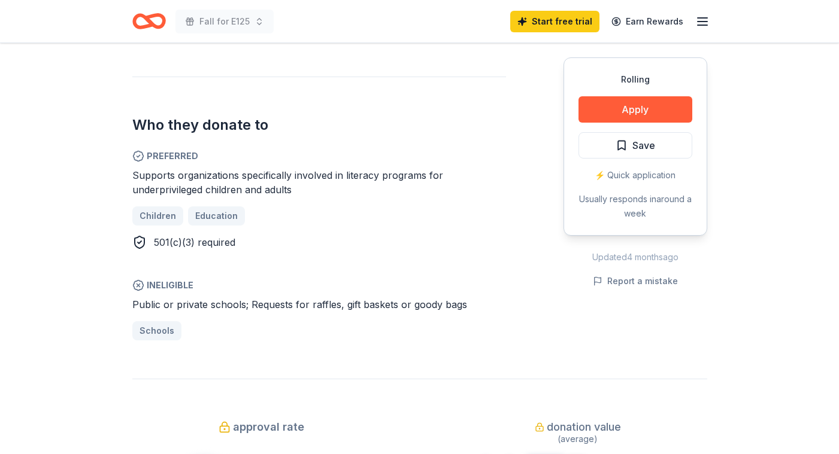
scroll to position [615, 0]
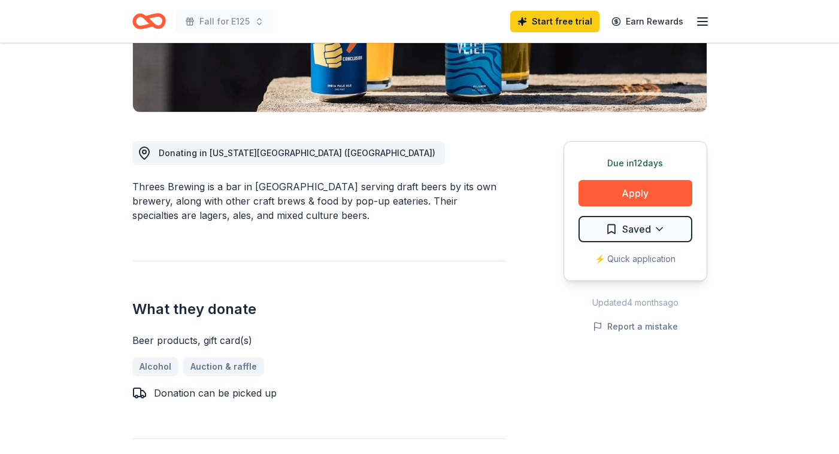
scroll to position [252, 0]
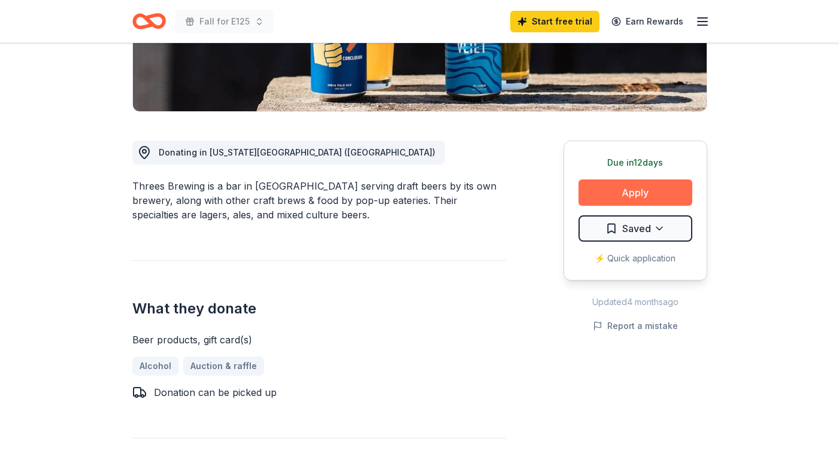
click at [610, 196] on button "Apply" at bounding box center [635, 193] width 114 height 26
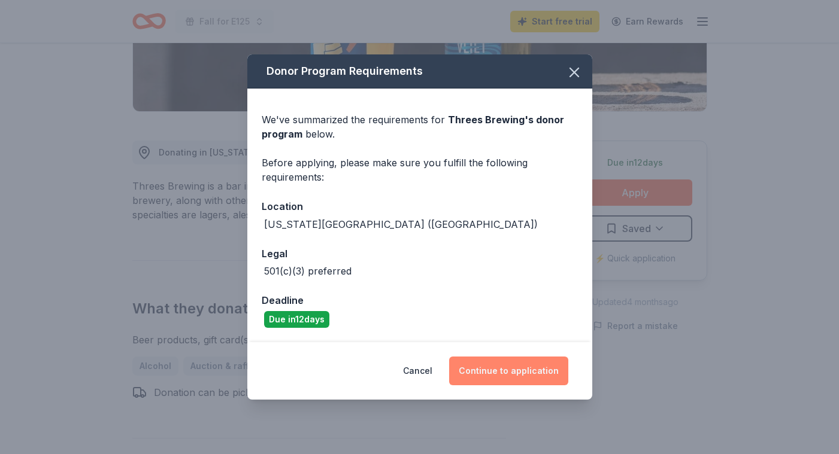
click at [475, 369] on button "Continue to application" at bounding box center [508, 371] width 119 height 29
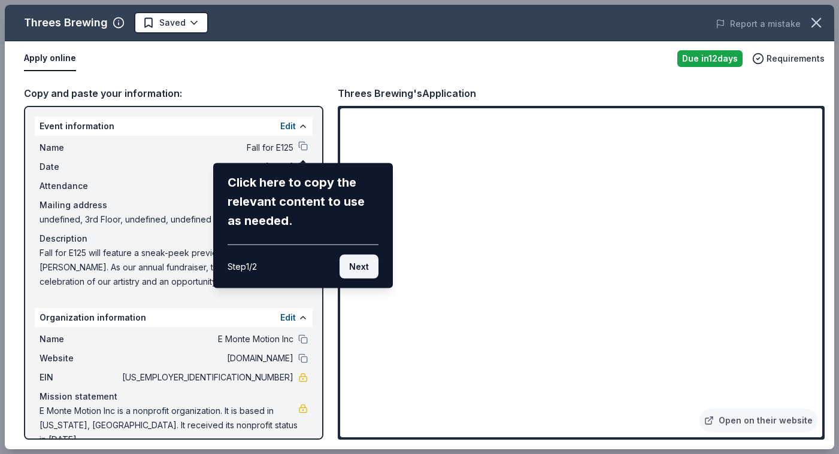
click at [351, 263] on button "Next" at bounding box center [358, 267] width 39 height 24
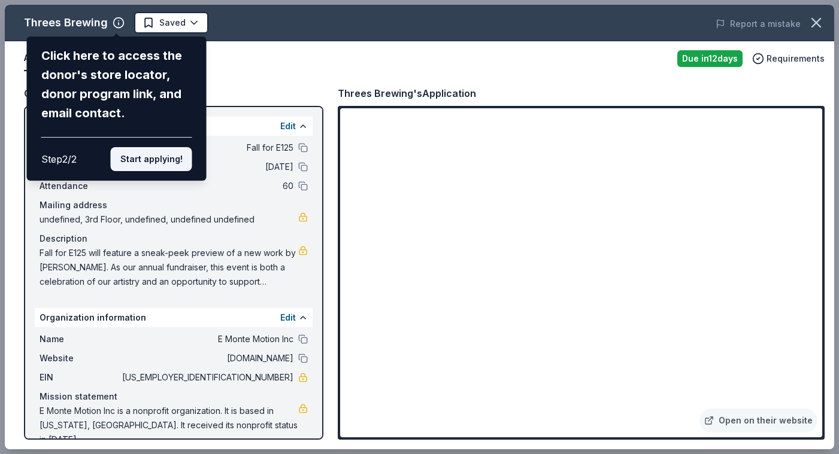
click at [138, 164] on button "Start applying!" at bounding box center [151, 159] width 81 height 24
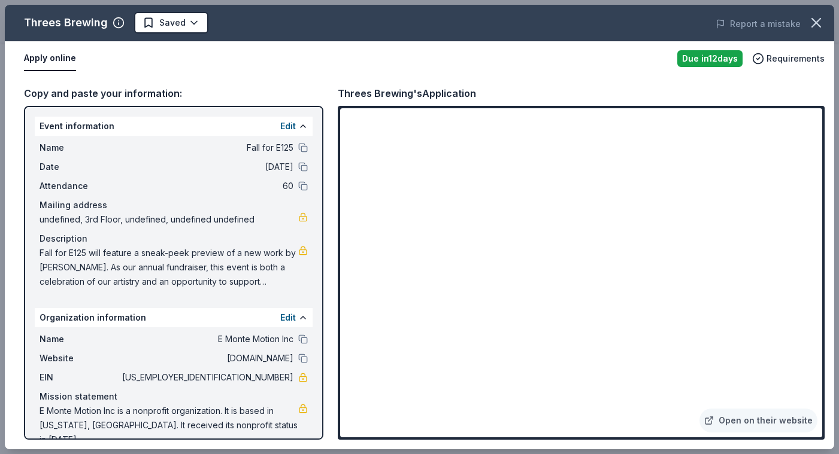
click at [117, 20] on div "Threes Brewing Saved Report a mistake Apply online Due [DATE] Requirements Copy…" at bounding box center [419, 227] width 829 height 445
click at [114, 22] on div "Threes Brewing Saved Report a mistake Apply online Due [DATE] Requirements Copy…" at bounding box center [419, 227] width 829 height 445
click at [116, 23] on icon "button" at bounding box center [119, 23] width 12 height 12
